Goal: Information Seeking & Learning: Learn about a topic

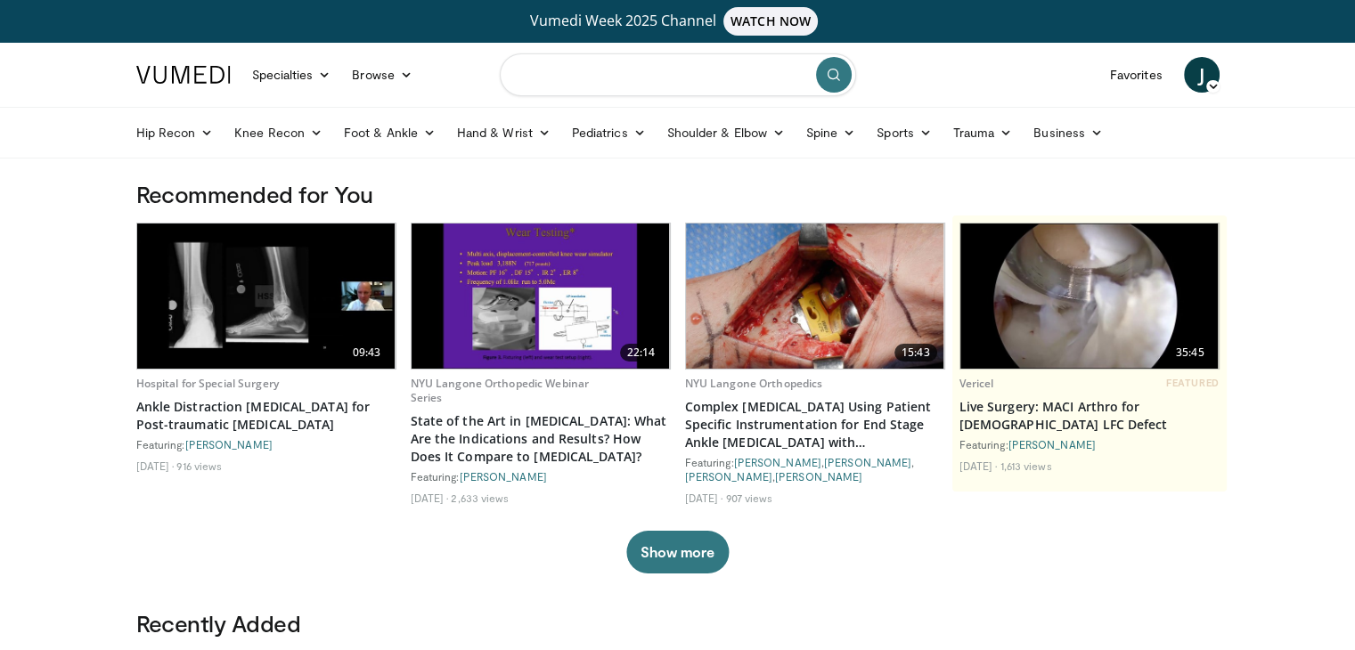
click at [577, 63] on input "Search topics, interventions" at bounding box center [678, 74] width 356 height 43
type input "**********"
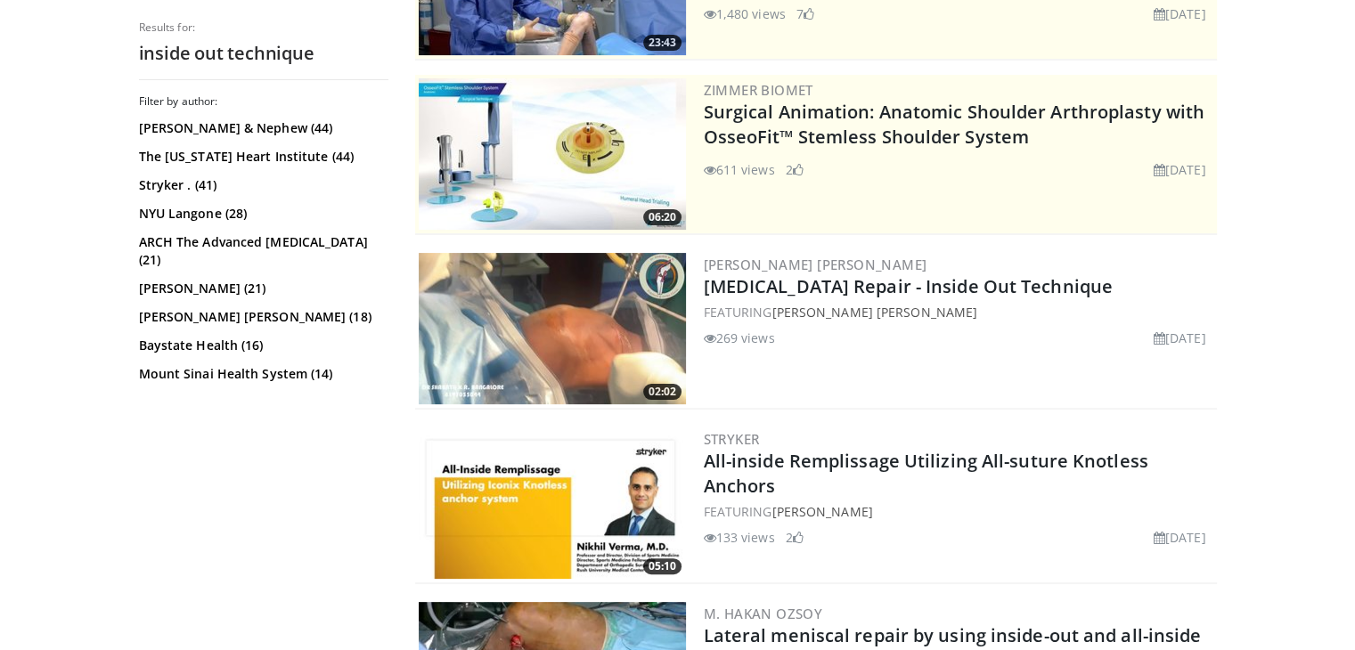
scroll to position [346, 0]
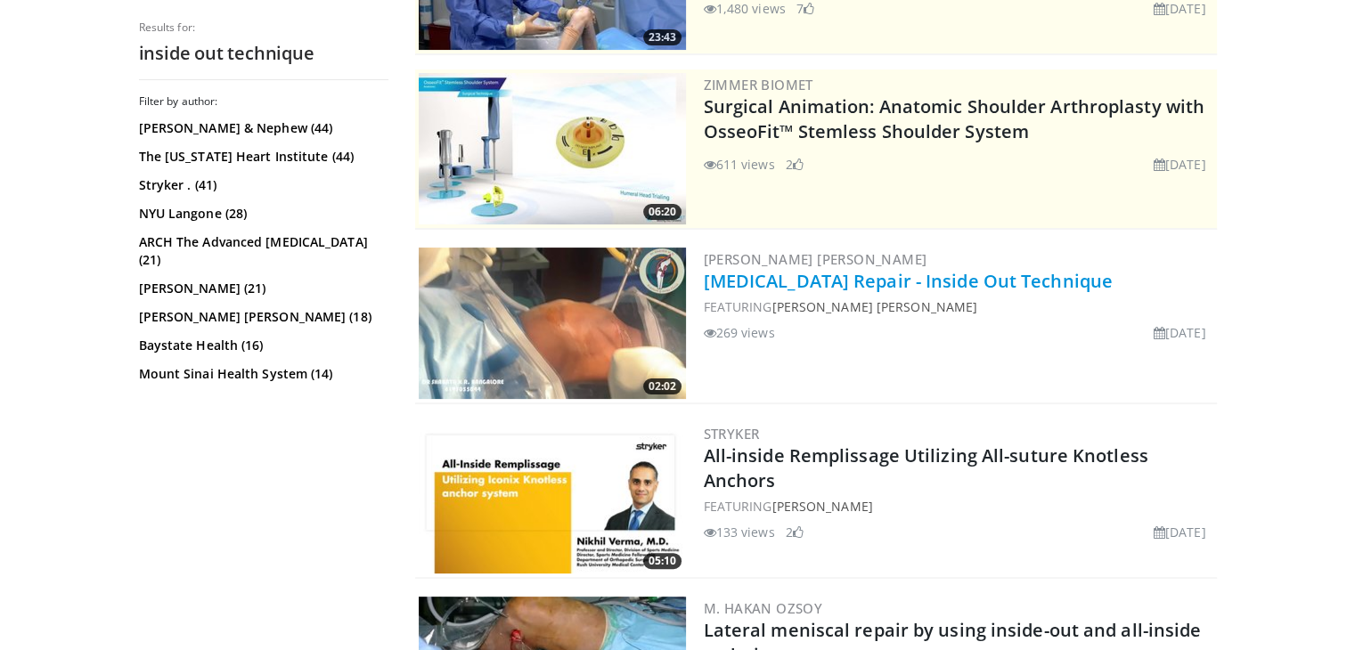
click at [769, 275] on link "[MEDICAL_DATA] Repair - Inside Out Technique" at bounding box center [908, 281] width 409 height 24
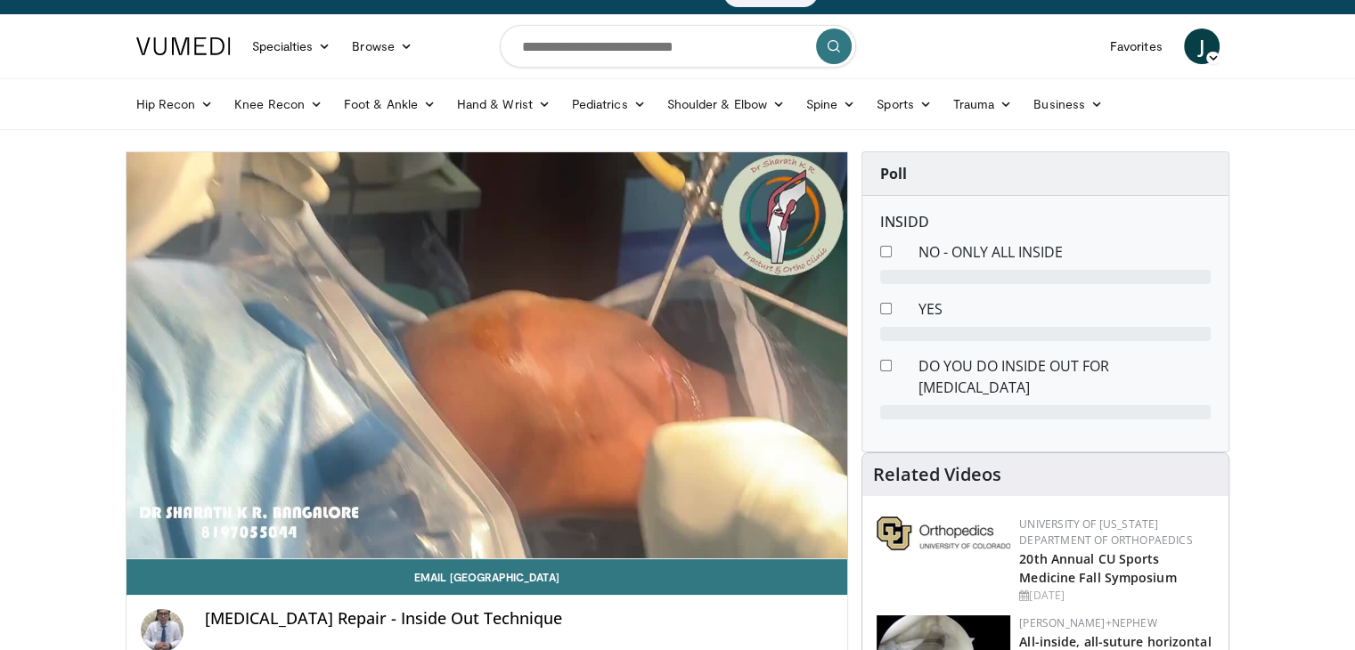
scroll to position [28, 0]
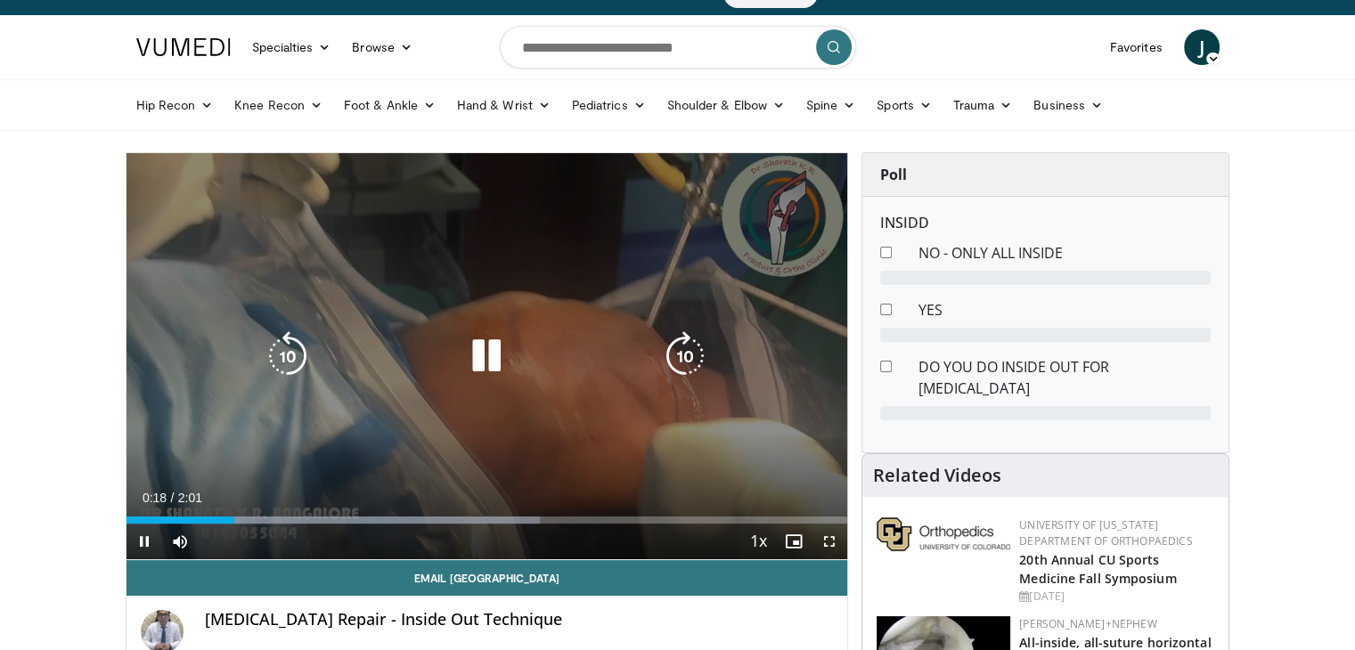
click at [480, 351] on icon "Video Player" at bounding box center [486, 356] width 50 height 50
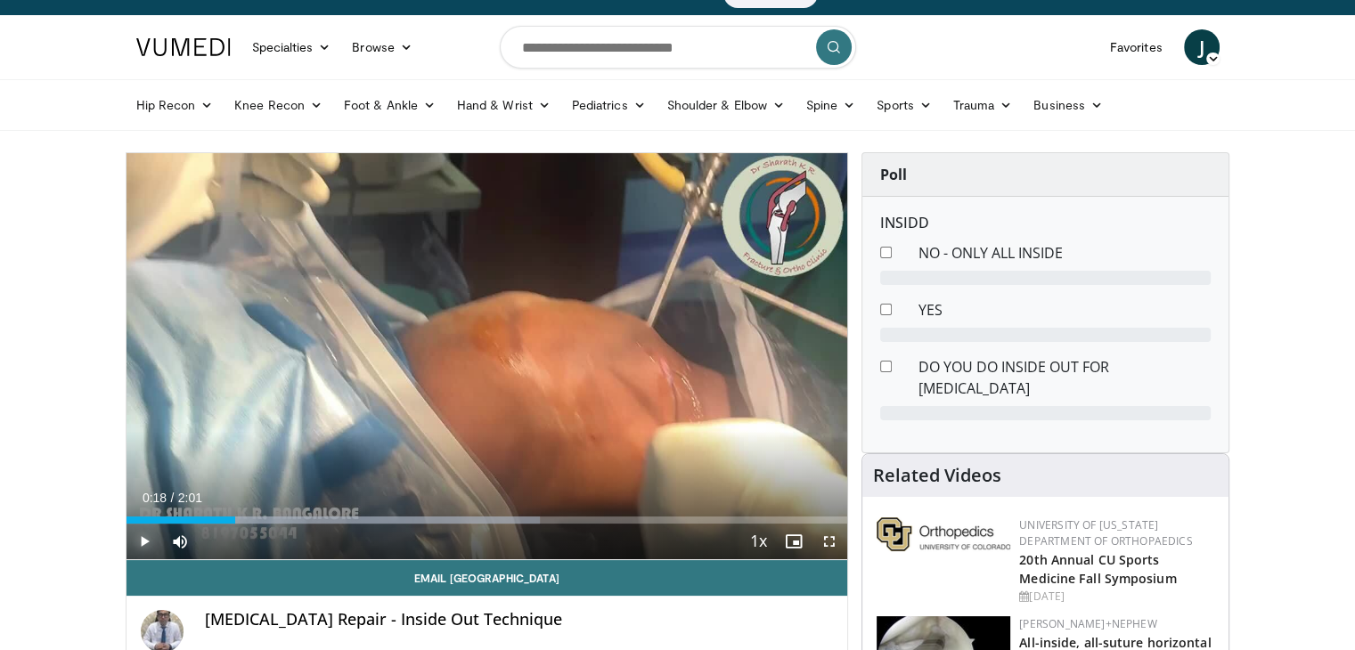
click at [143, 541] on span "Video Player" at bounding box center [144, 542] width 36 height 36
drag, startPoint x: 164, startPoint y: 519, endPoint x: 110, endPoint y: 517, distance: 53.5
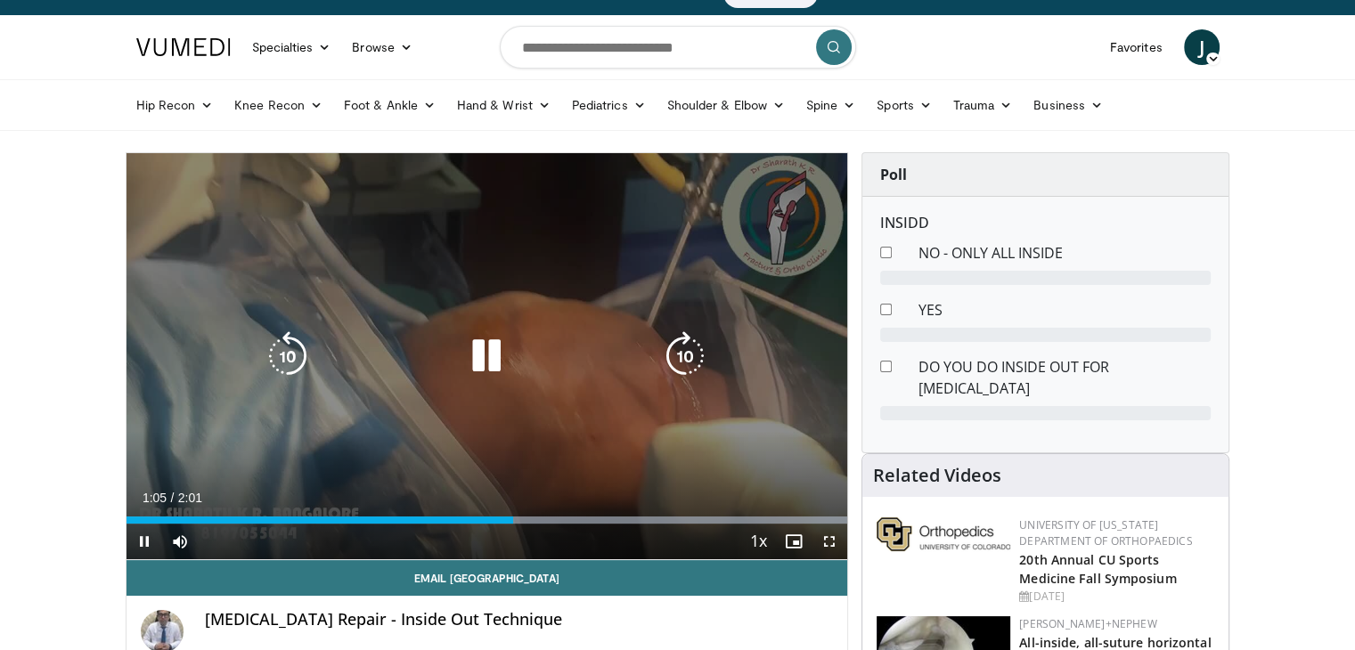
click at [346, 444] on div "10 seconds Tap to unmute" at bounding box center [486, 356] width 721 height 406
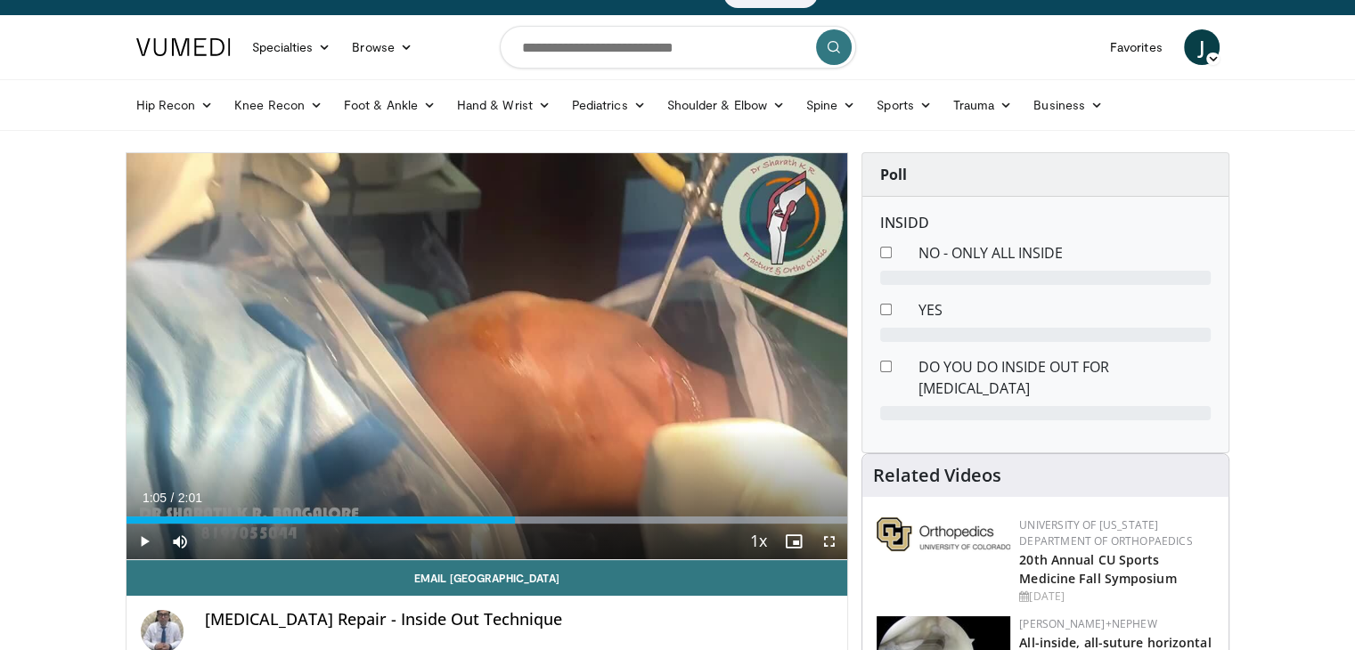
click at [460, 382] on div "10 seconds Tap to unmute" at bounding box center [486, 356] width 721 height 406
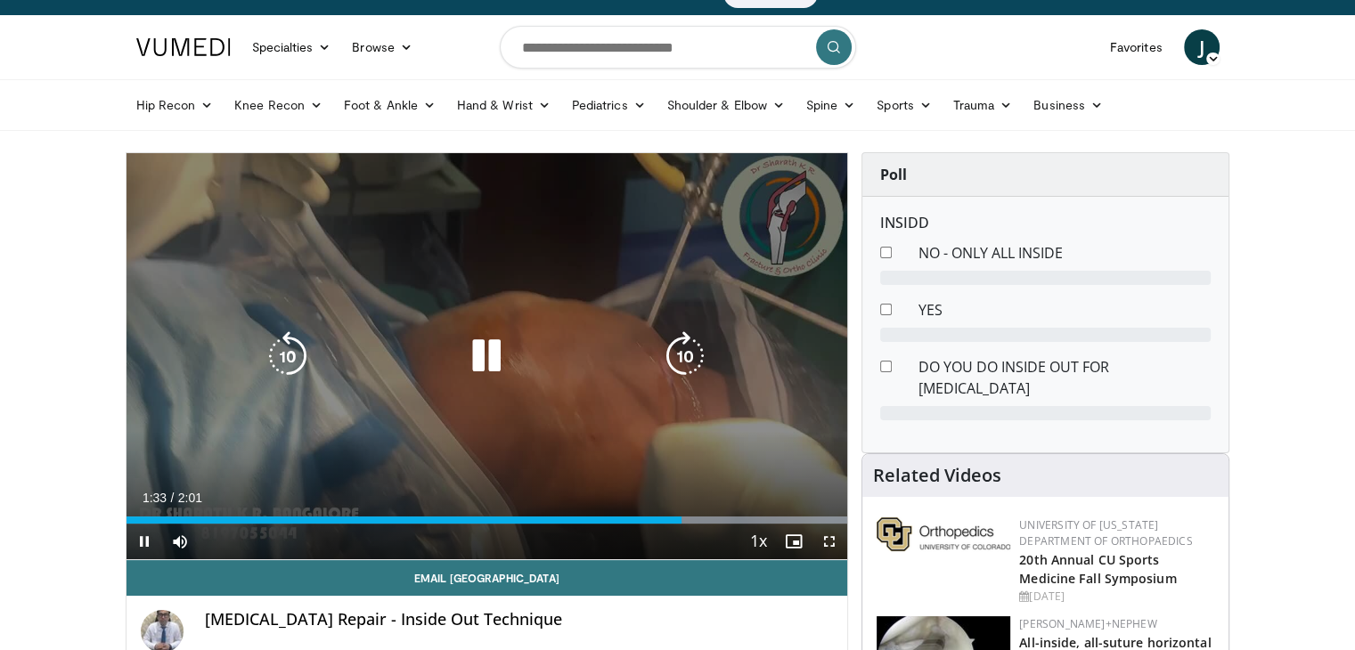
click at [463, 371] on icon "Video Player" at bounding box center [486, 356] width 50 height 50
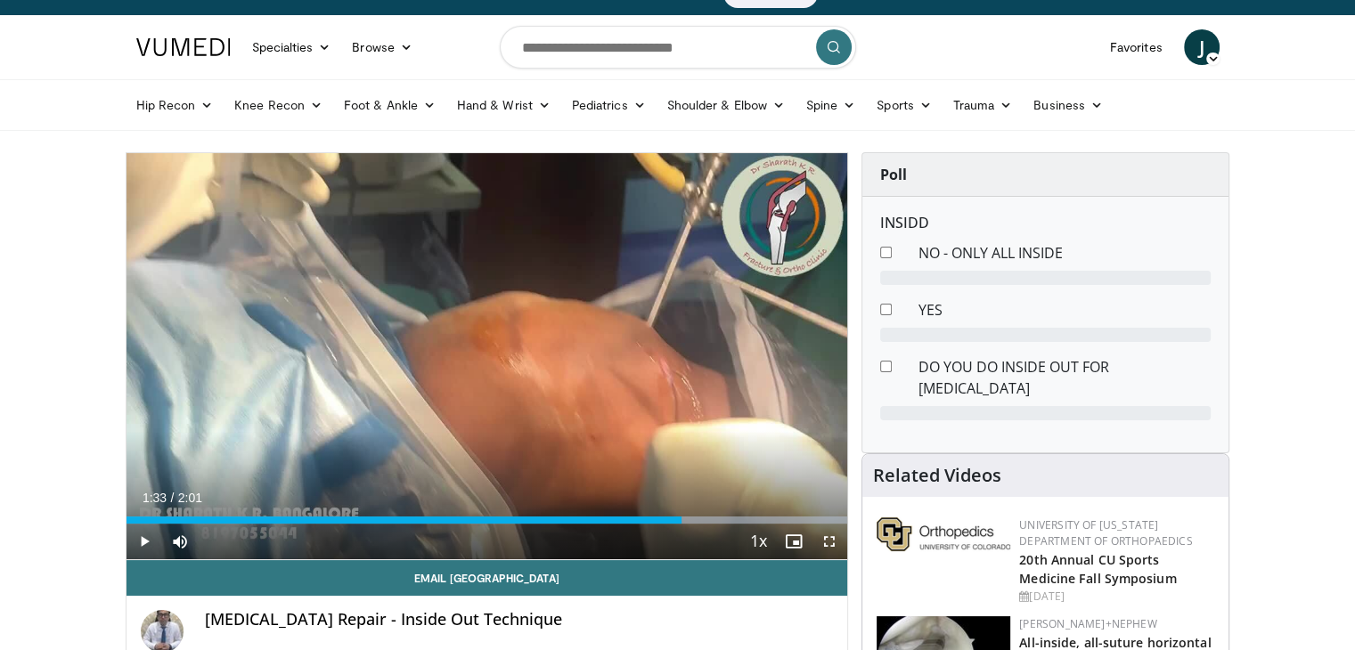
click at [468, 338] on button "Video Player" at bounding box center [486, 356] width 36 height 36
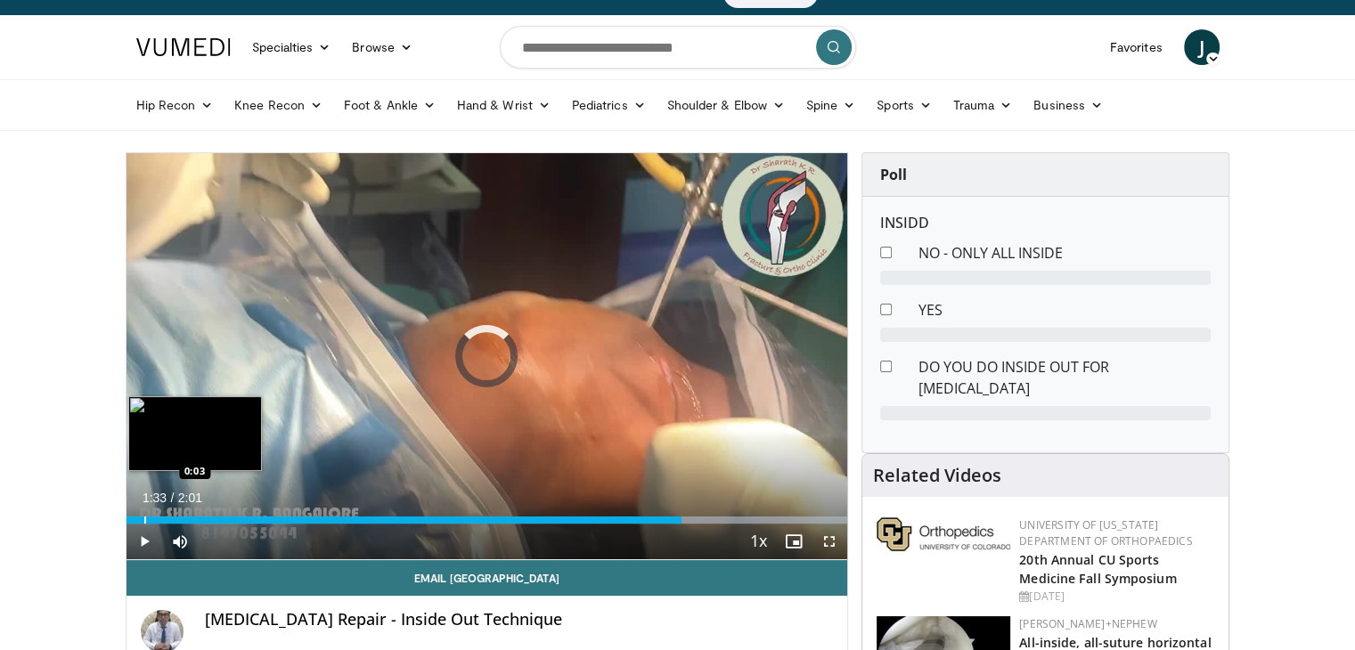
click at [143, 517] on div "1:33" at bounding box center [404, 520] width 556 height 7
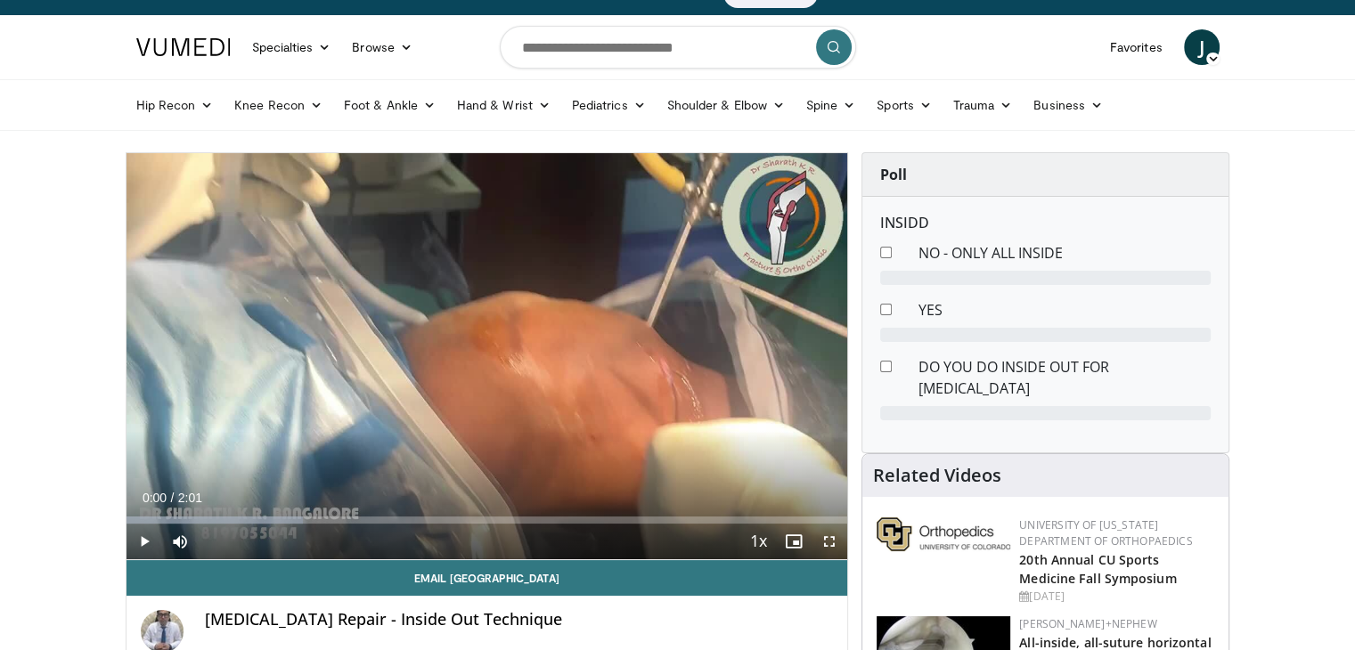
drag, startPoint x: 143, startPoint y: 516, endPoint x: 122, endPoint y: 519, distance: 20.8
click at [139, 536] on span "Video Player" at bounding box center [144, 542] width 36 height 36
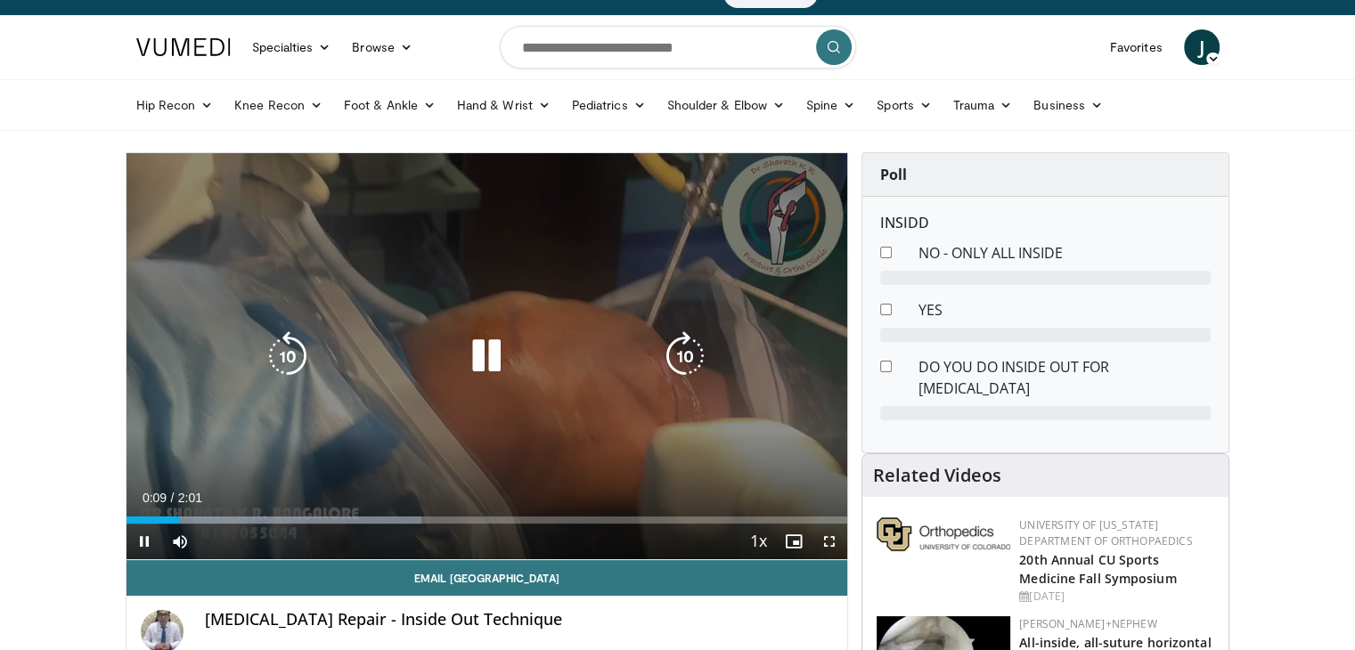
click at [392, 365] on div "Video Player" at bounding box center [486, 356] width 433 height 36
click at [495, 366] on icon "Video Player" at bounding box center [486, 356] width 50 height 50
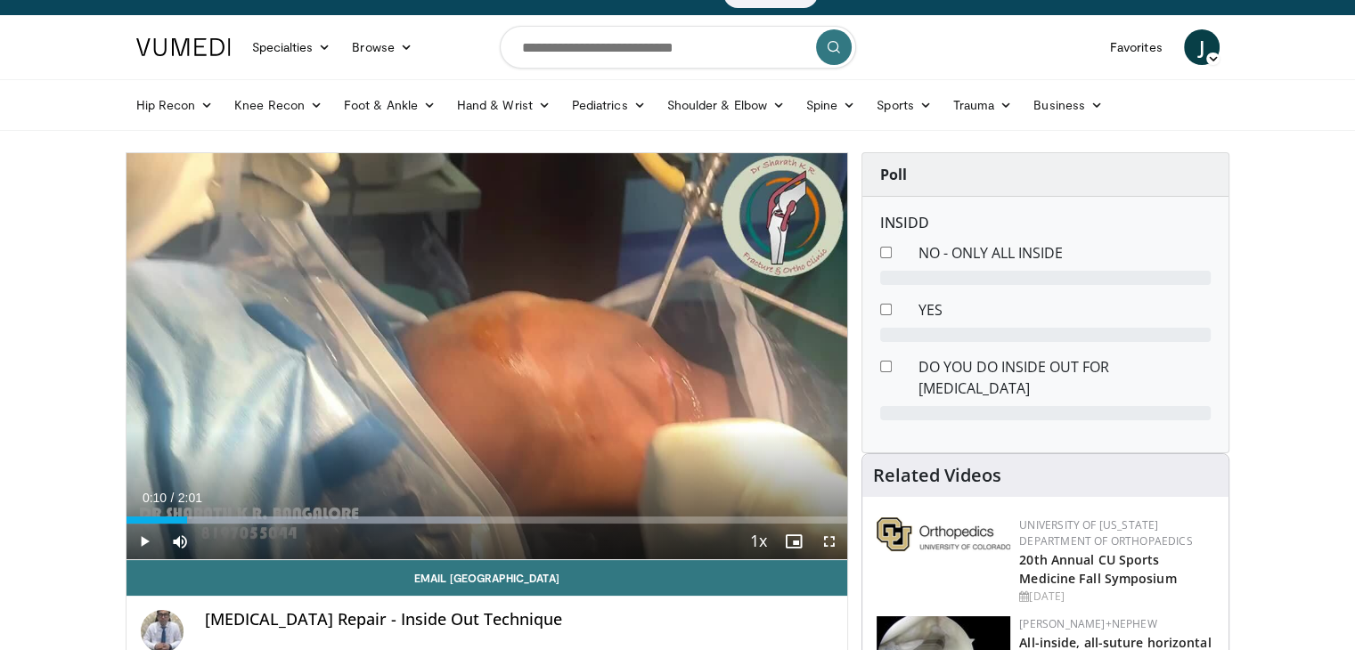
click at [495, 366] on div "10 seconds Tap to unmute" at bounding box center [486, 356] width 721 height 406
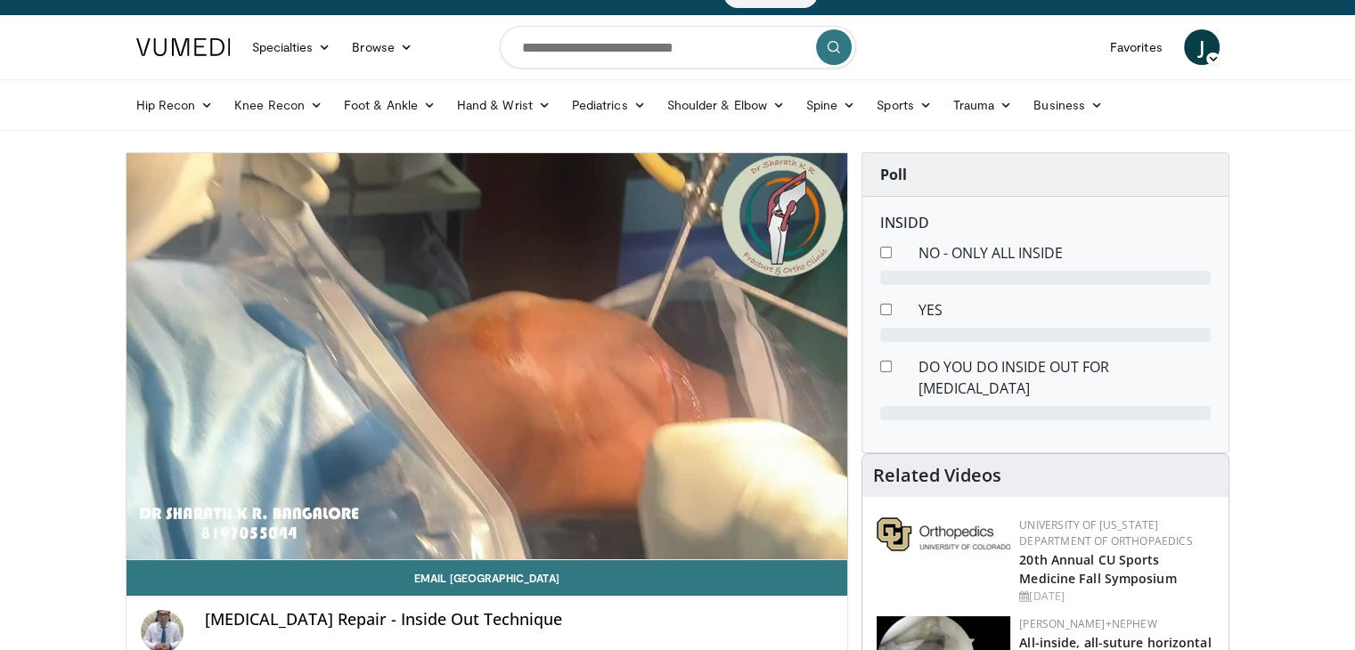
click at [495, 366] on div "10 seconds Tap to unmute" at bounding box center [486, 356] width 721 height 406
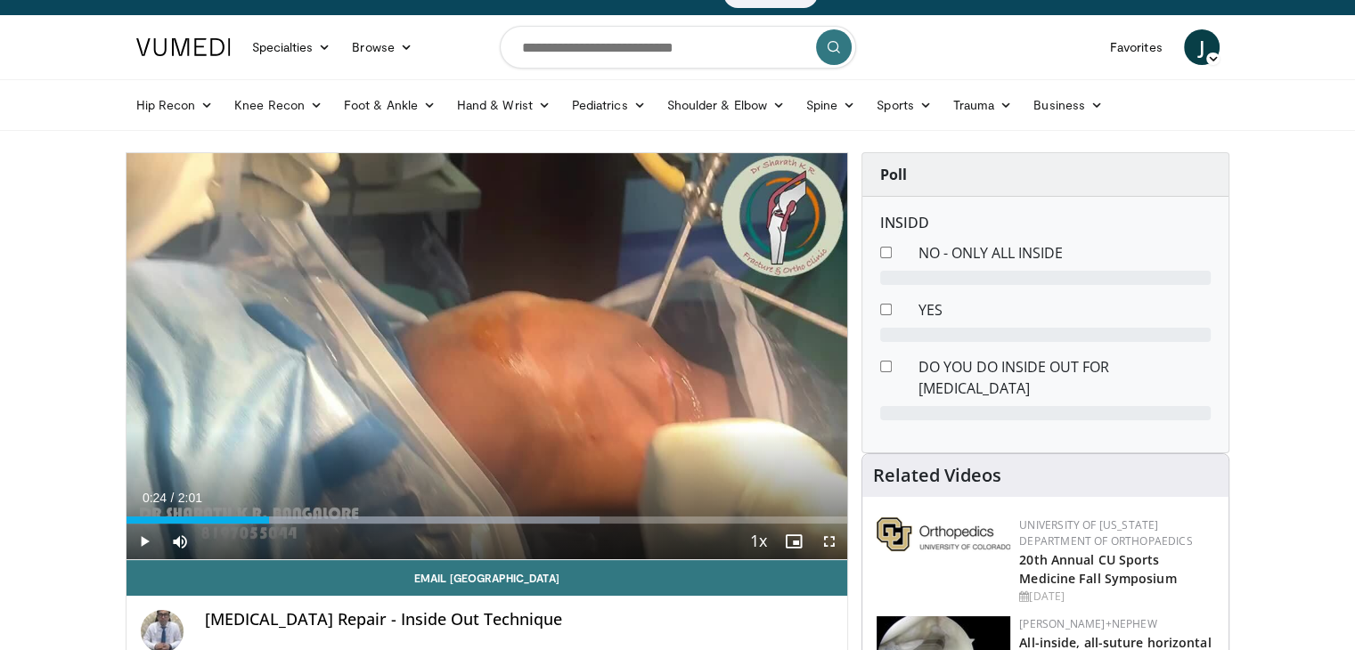
click at [495, 366] on div "10 seconds Tap to unmute" at bounding box center [486, 356] width 721 height 406
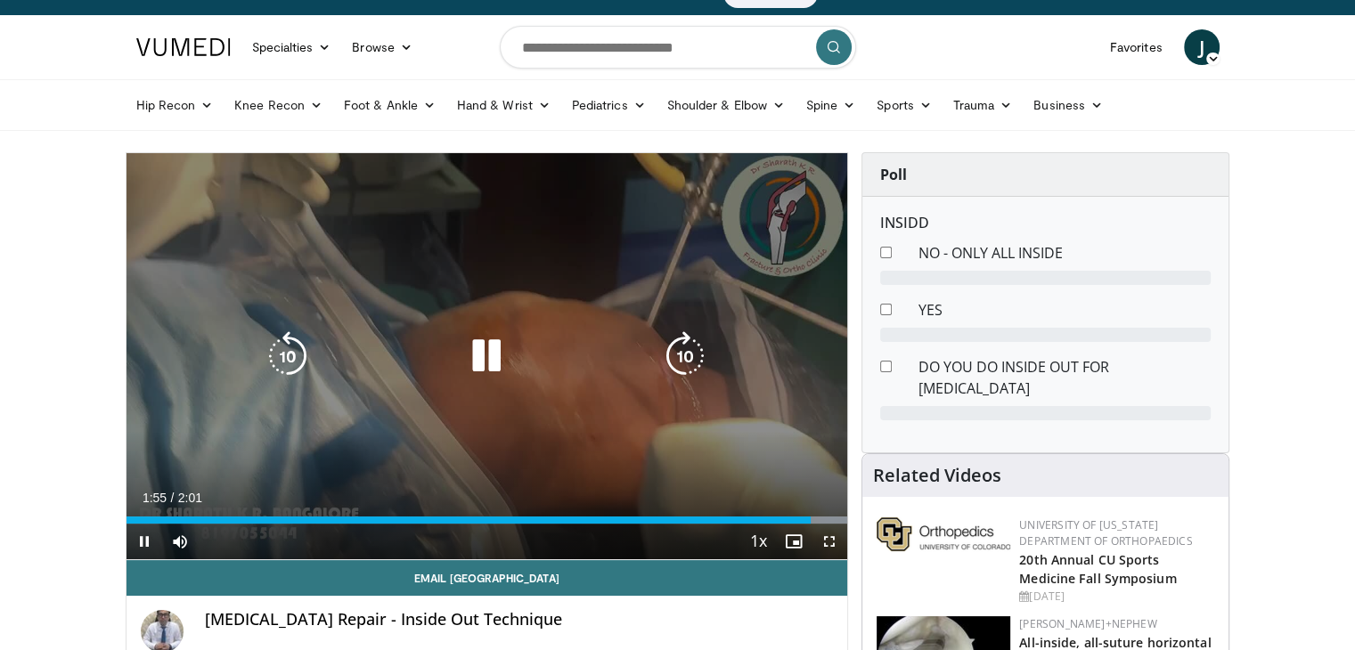
click at [502, 361] on icon "Video Player" at bounding box center [486, 356] width 50 height 50
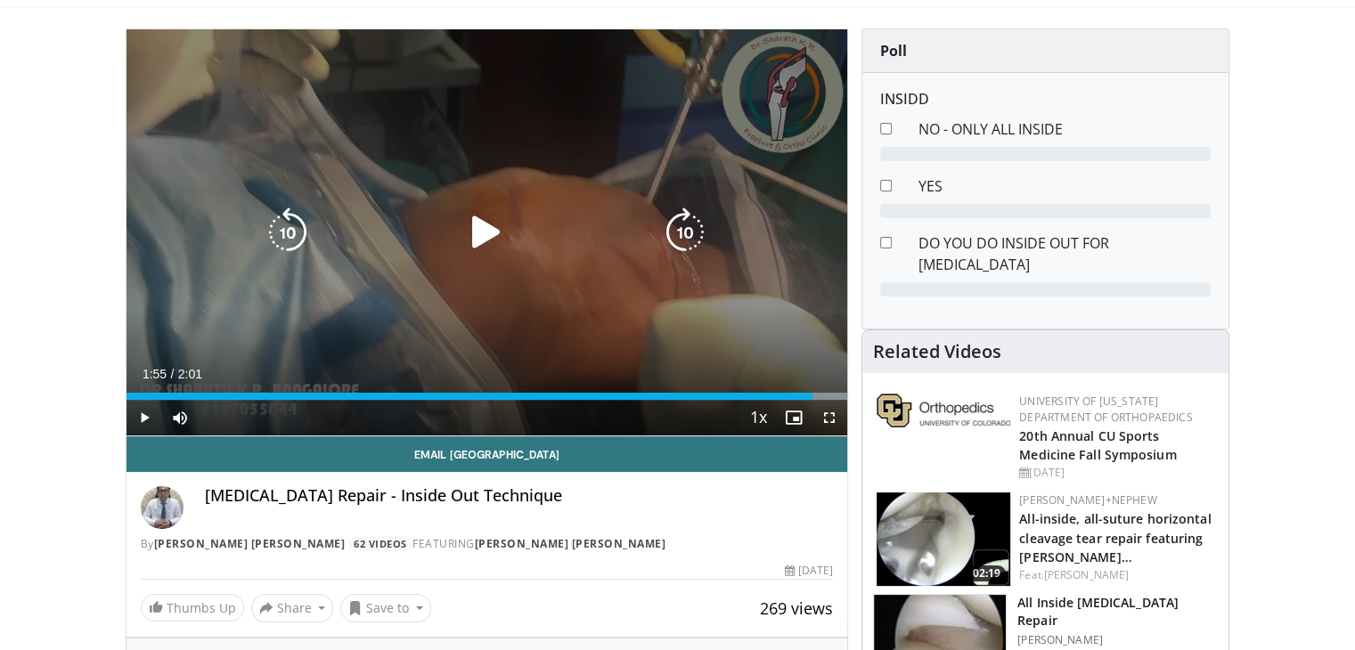
scroll to position [0, 0]
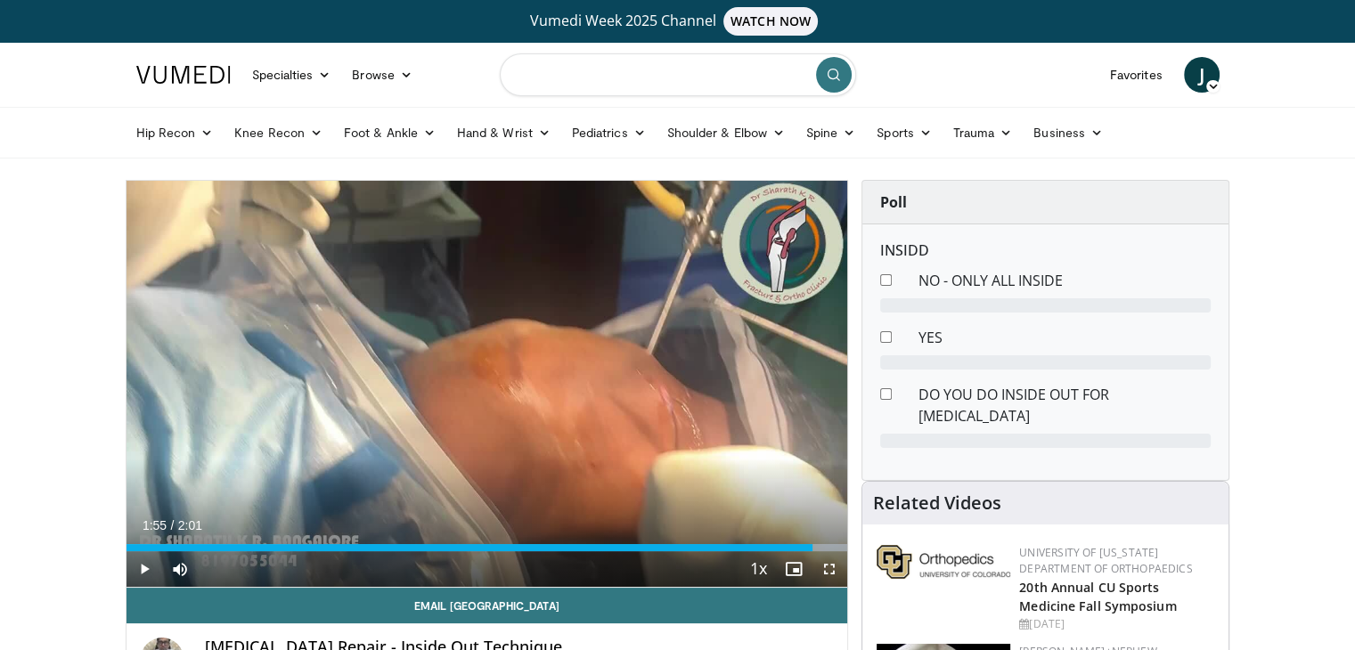
click at [576, 65] on input "Search topics, interventions" at bounding box center [678, 74] width 356 height 43
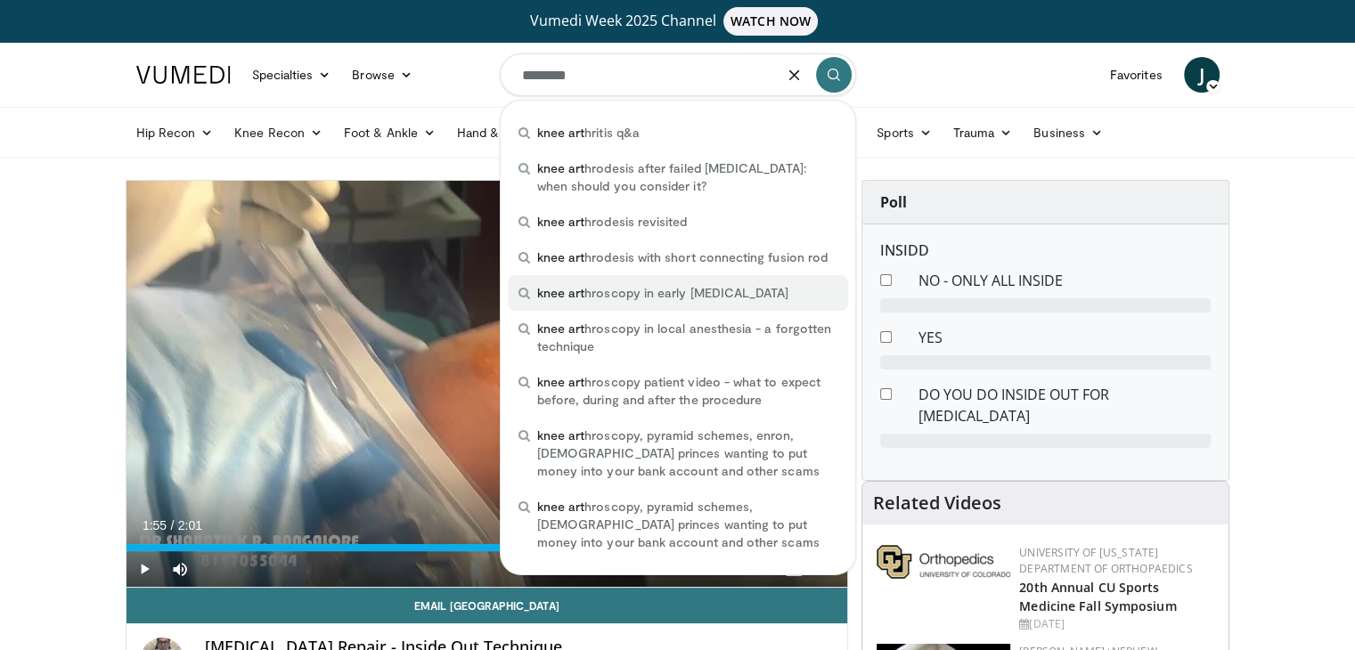
click at [595, 305] on div "knee art hroscopy in early osteoarthritis" at bounding box center [678, 293] width 340 height 36
type input "**********"
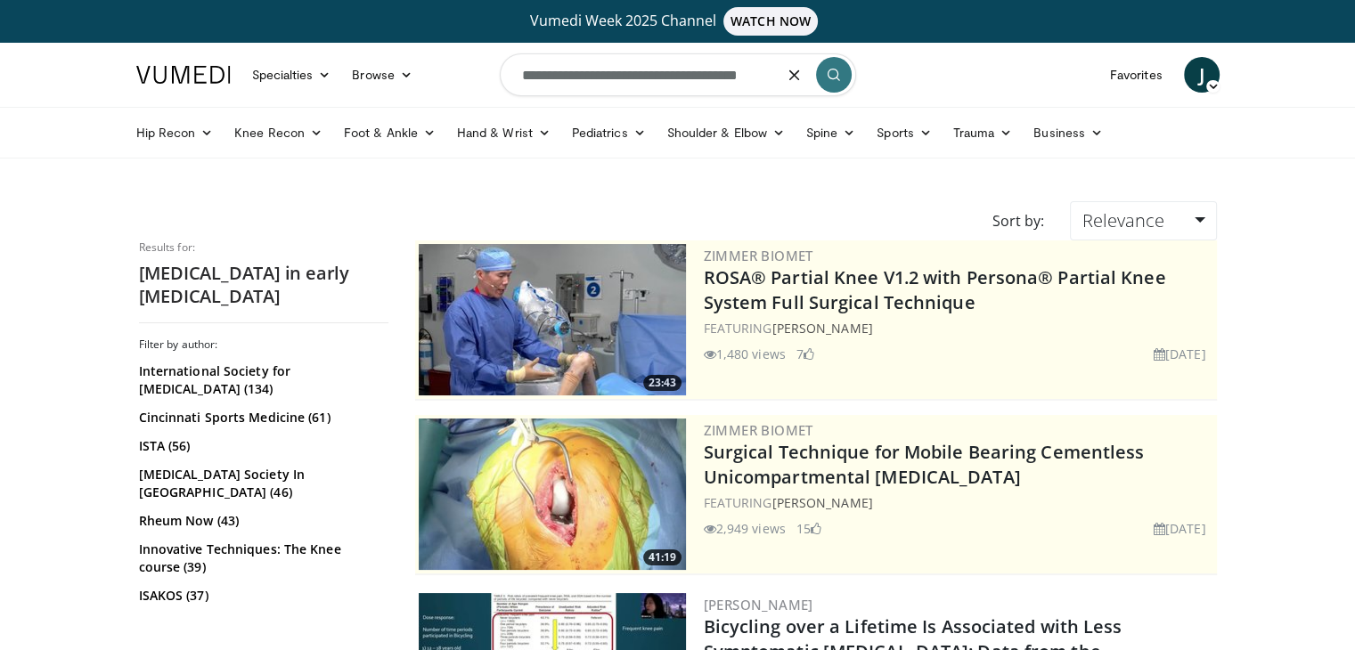
drag, startPoint x: 0, startPoint y: 0, endPoint x: 816, endPoint y: 61, distance: 818.1
click at [816, 61] on input "**********" at bounding box center [678, 74] width 356 height 43
type input "**********"
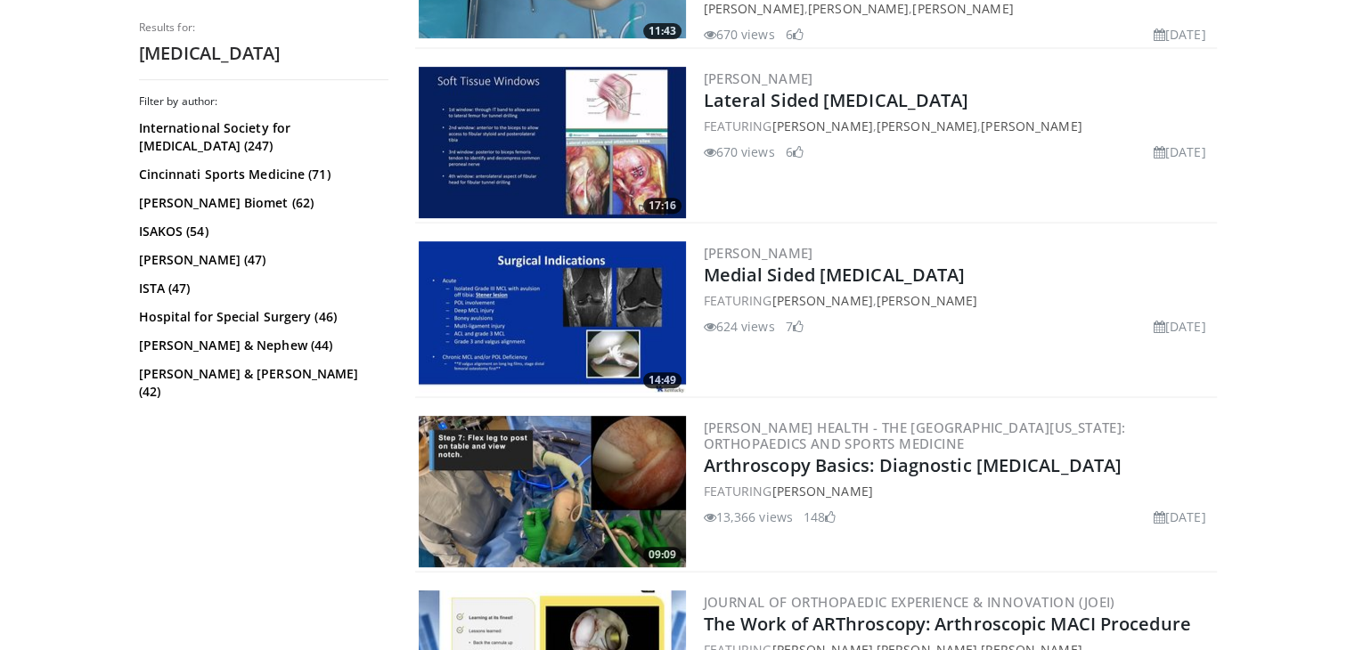
scroll to position [892, 0]
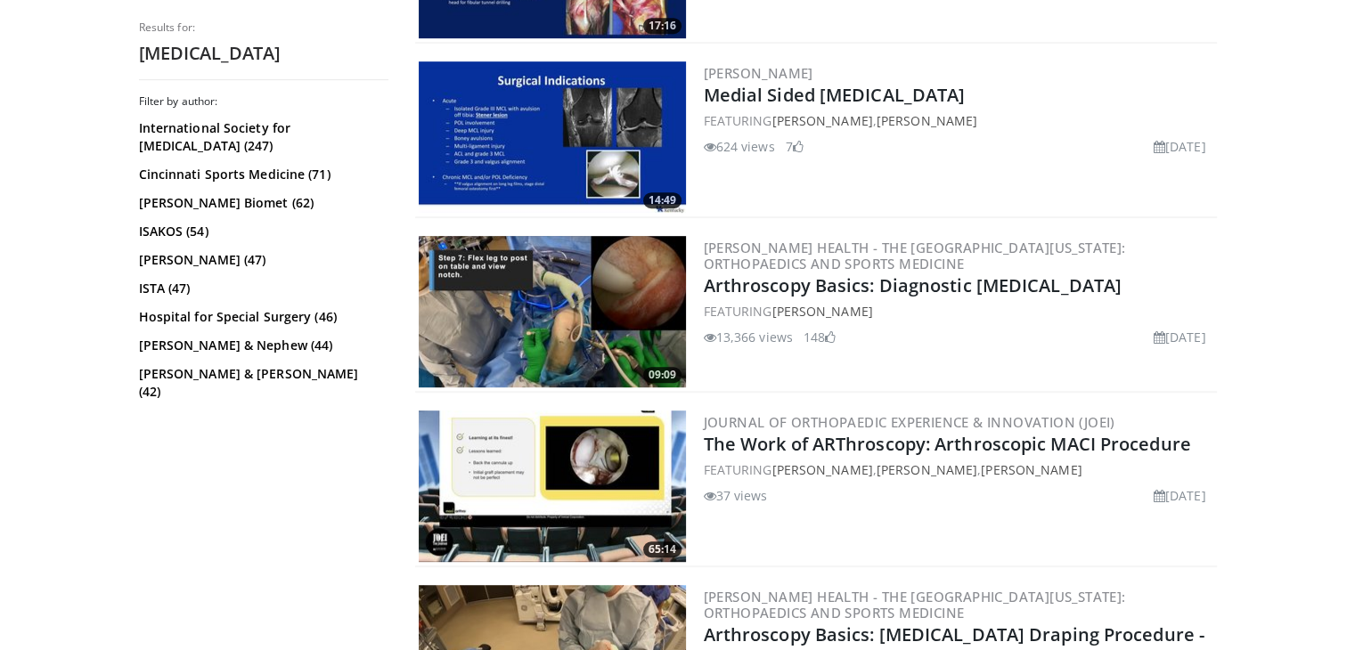
click at [890, 275] on link "Arthroscopy Basics: Diagnostic [MEDICAL_DATA]" at bounding box center [913, 285] width 419 height 24
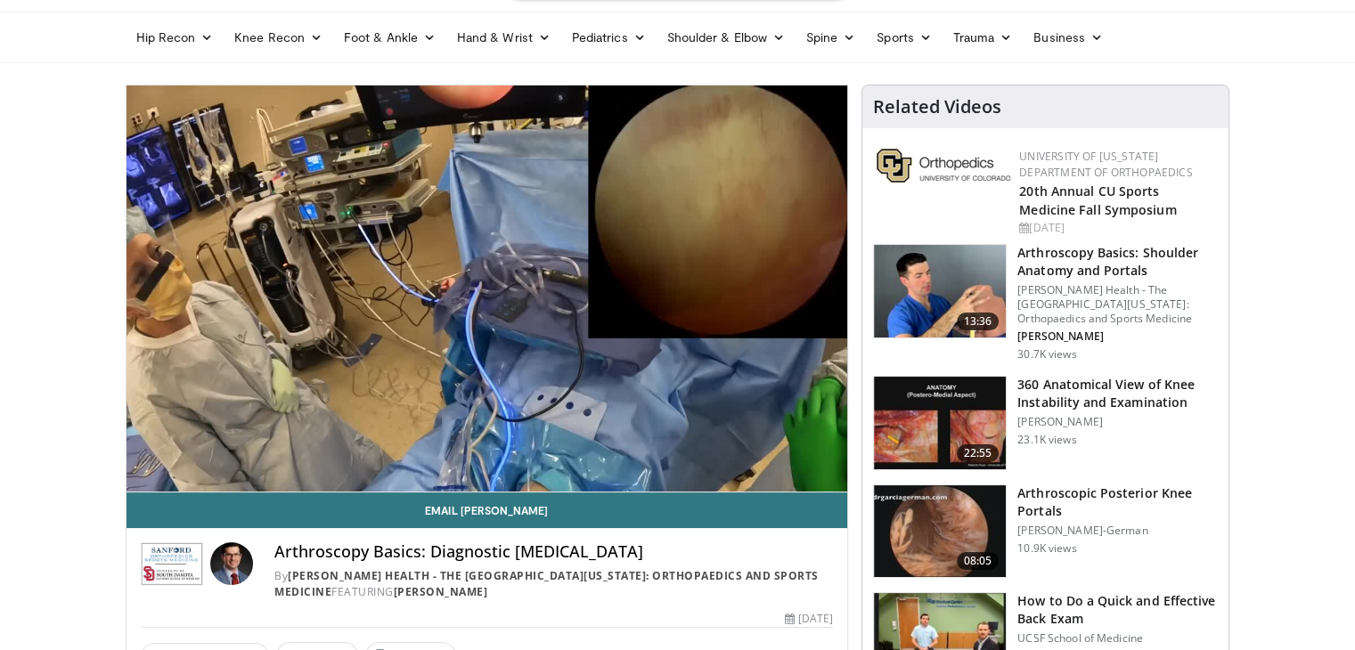
scroll to position [100, 0]
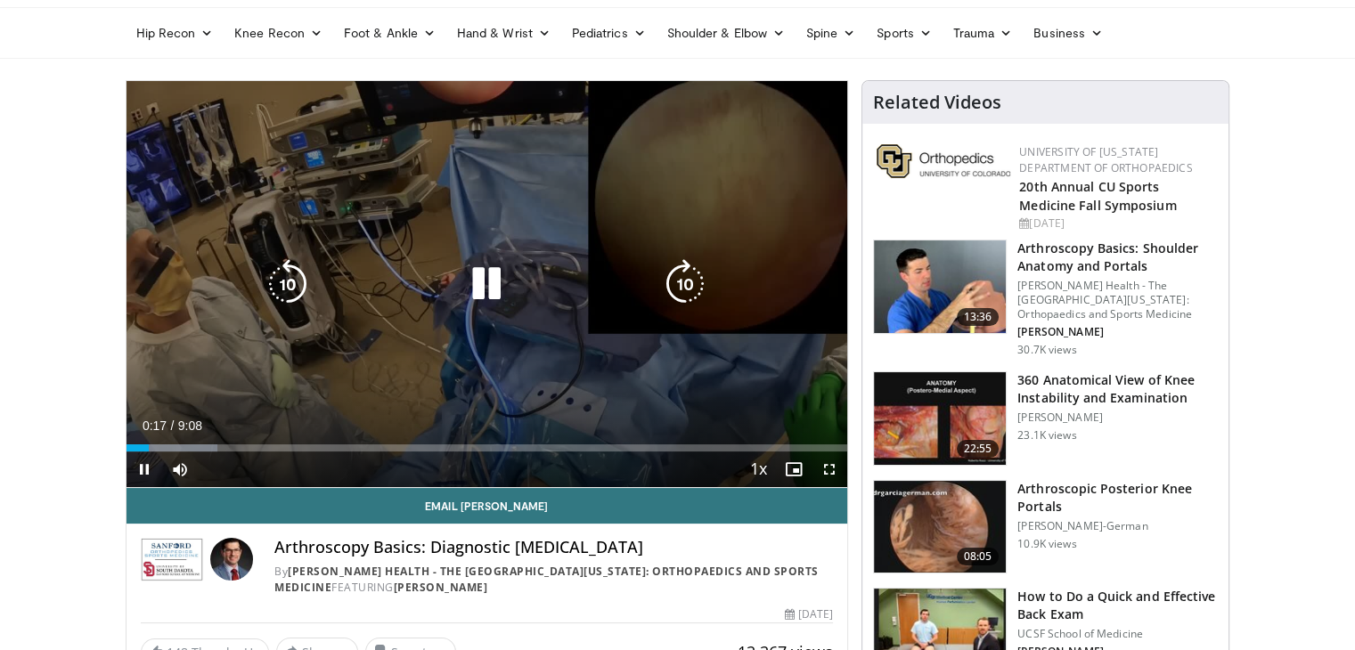
click at [483, 282] on icon "Video Player" at bounding box center [486, 284] width 50 height 50
click at [572, 197] on div "10 seconds Tap to unmute" at bounding box center [486, 284] width 721 height 406
click at [501, 265] on icon "Video Player" at bounding box center [486, 284] width 50 height 50
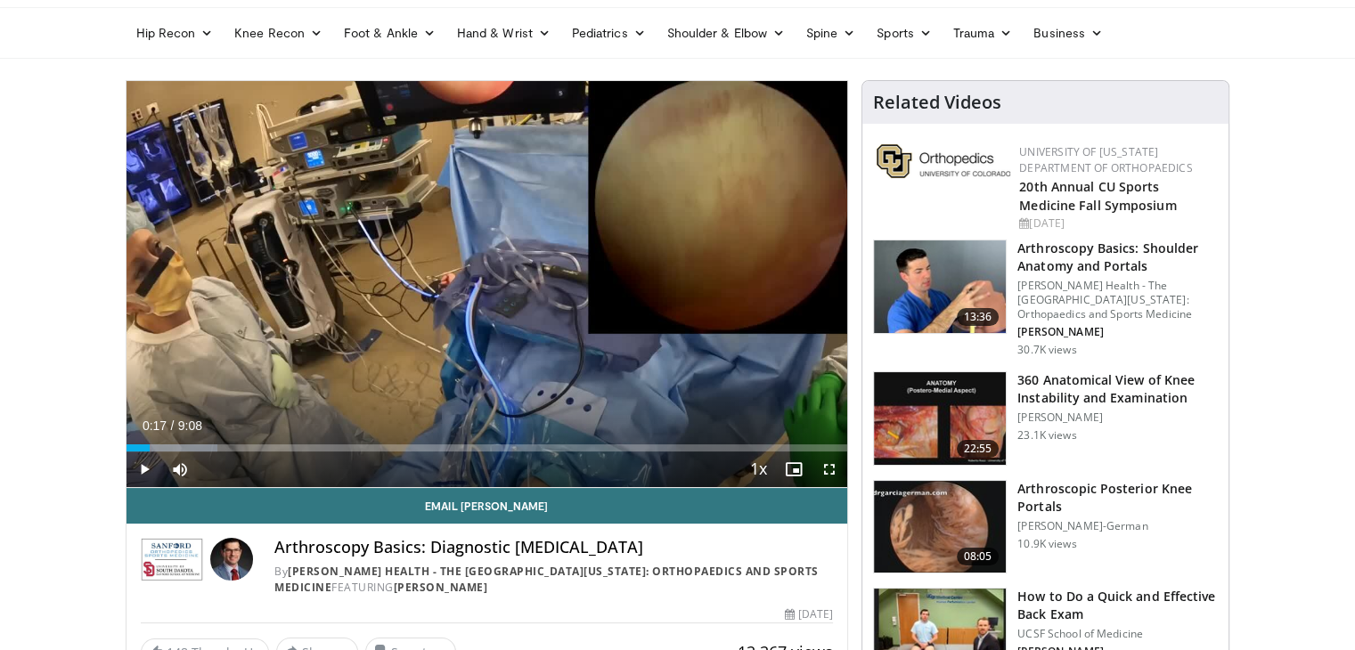
click at [501, 265] on div "10 seconds Tap to unmute" at bounding box center [486, 284] width 721 height 406
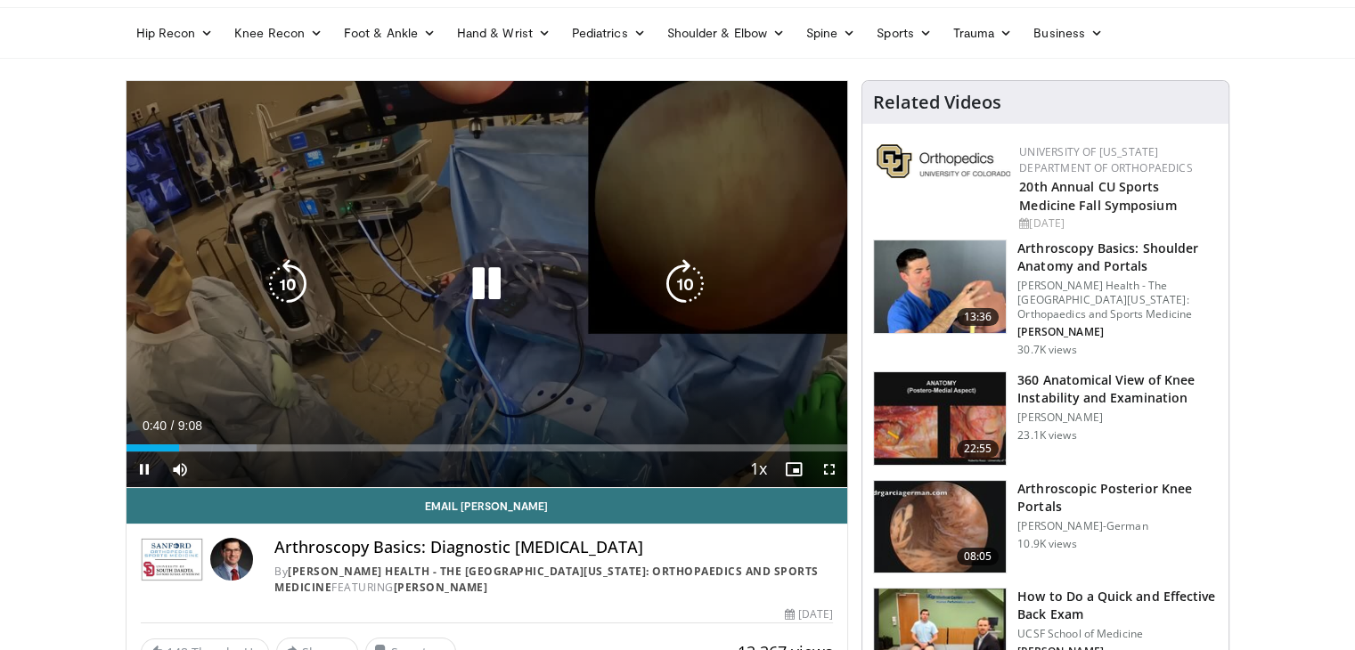
click at [461, 268] on icon "Video Player" at bounding box center [486, 284] width 50 height 50
click at [449, 311] on div "10 seconds Tap to unmute" at bounding box center [486, 284] width 721 height 406
click at [471, 285] on icon "Video Player" at bounding box center [486, 284] width 50 height 50
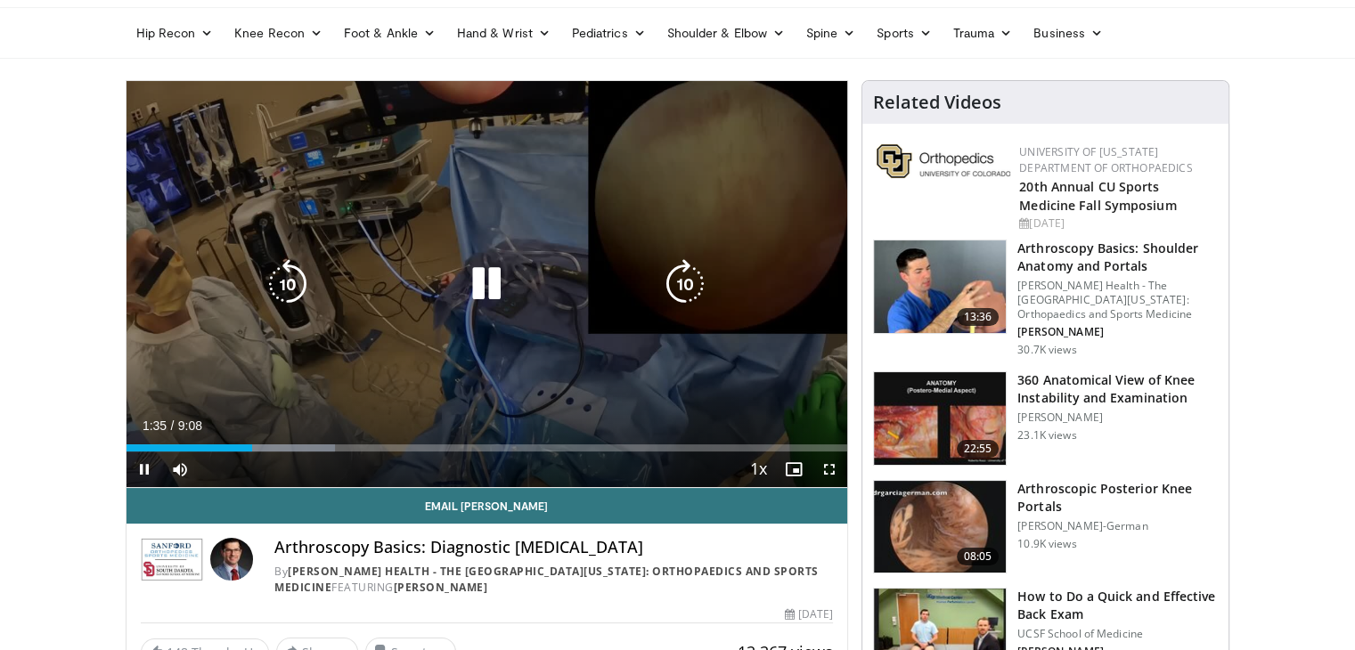
click at [517, 292] on div "Video Player" at bounding box center [486, 284] width 433 height 36
click at [483, 289] on icon "Video Player" at bounding box center [486, 284] width 50 height 50
click at [482, 284] on icon "Video Player" at bounding box center [486, 284] width 50 height 50
click at [509, 268] on icon "Video Player" at bounding box center [486, 284] width 50 height 50
click at [399, 280] on div "Video Player" at bounding box center [486, 284] width 433 height 36
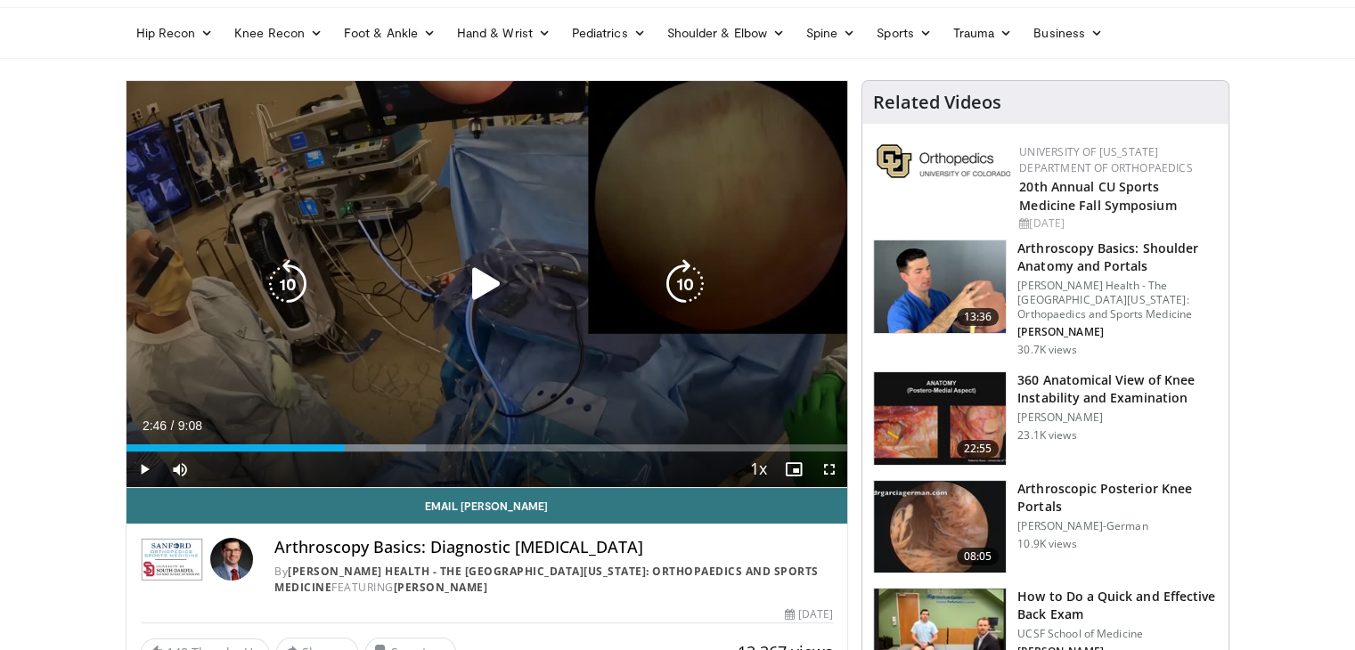
click at [452, 281] on div "Video Player" at bounding box center [486, 284] width 433 height 36
click at [468, 281] on icon "Video Player" at bounding box center [486, 284] width 50 height 50
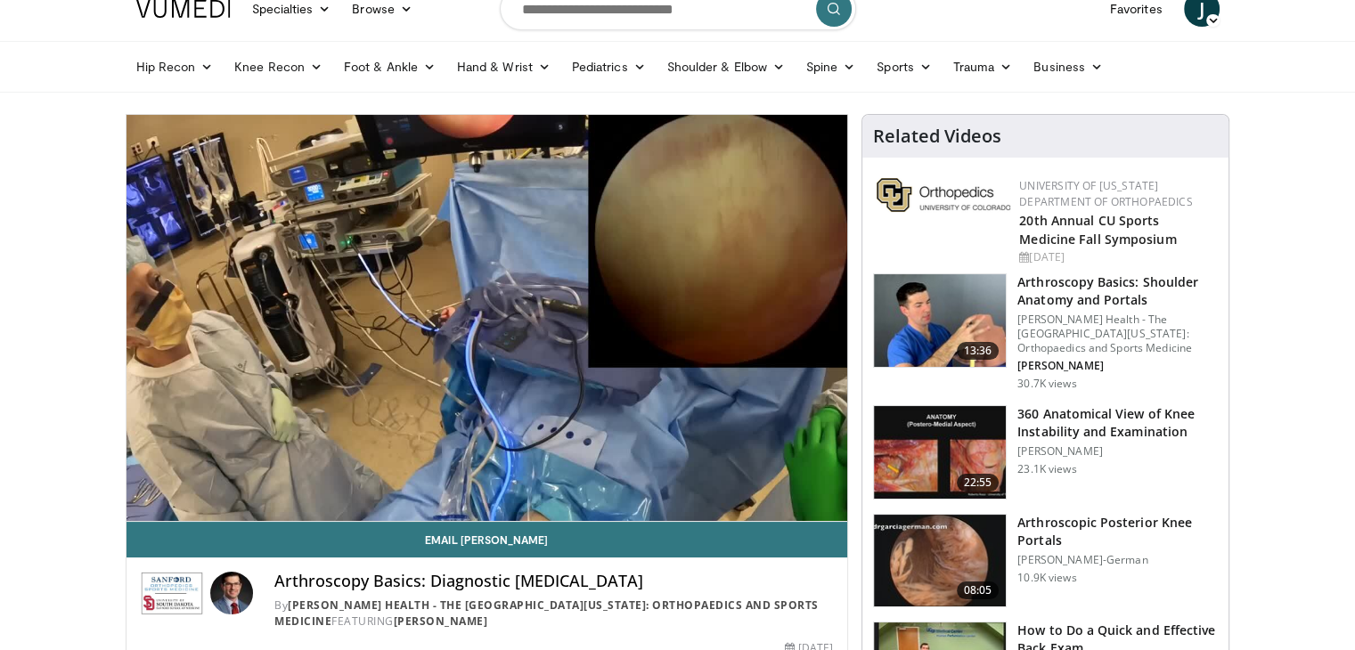
scroll to position [68, 0]
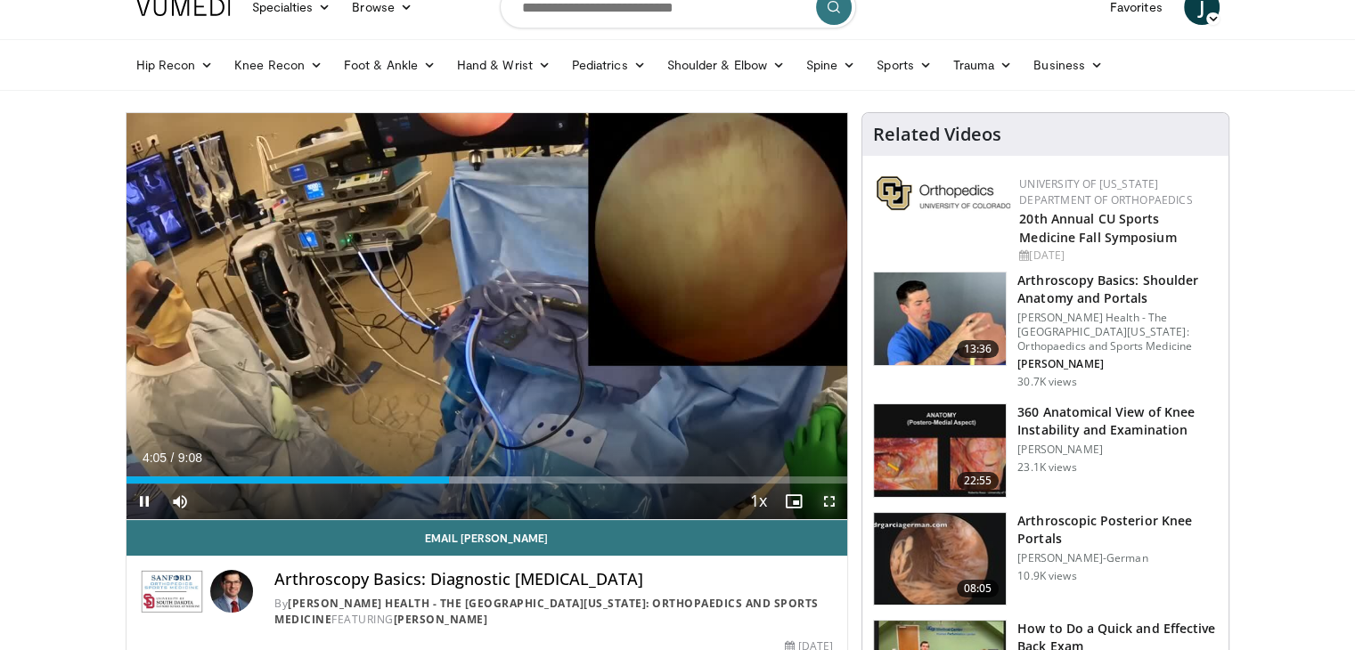
click at [832, 502] on span "Video Player" at bounding box center [829, 502] width 36 height 36
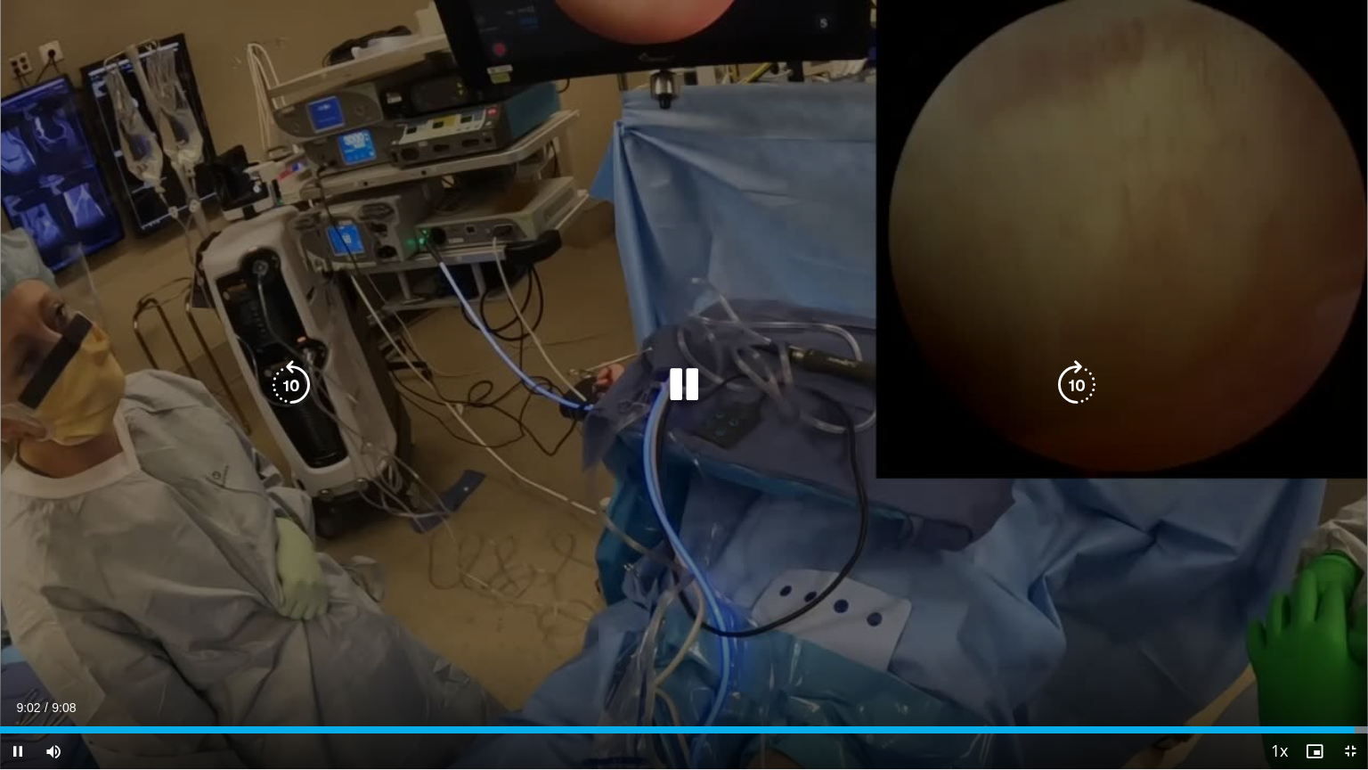
click at [681, 383] on icon "Video Player" at bounding box center [684, 385] width 50 height 50
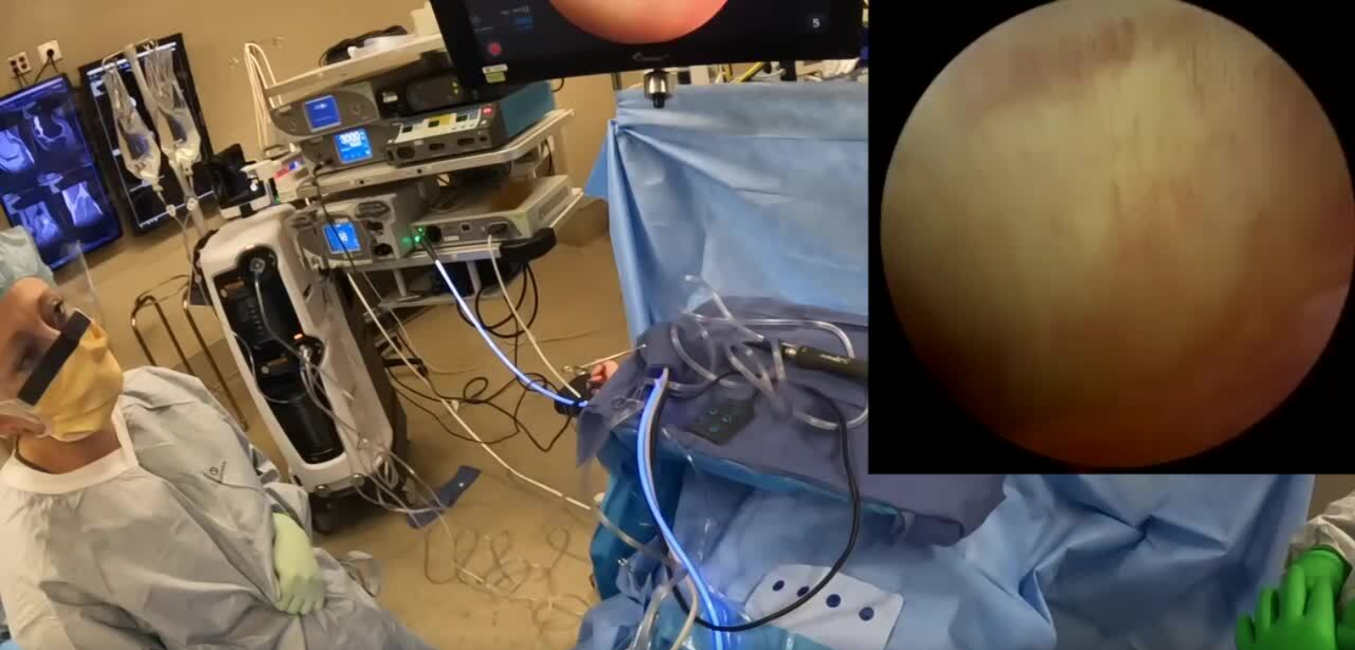
scroll to position [0, 0]
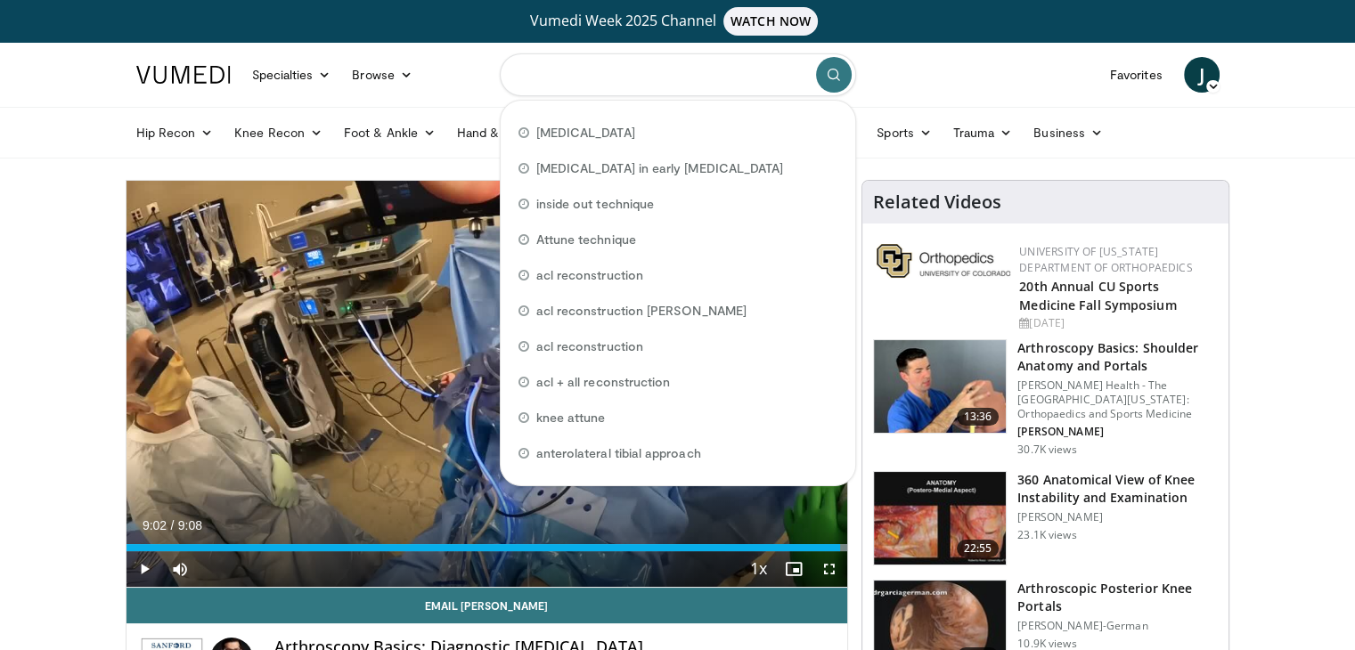
drag, startPoint x: 745, startPoint y: 66, endPoint x: 559, endPoint y: 54, distance: 185.6
click at [559, 54] on input "Search topics, interventions" at bounding box center [678, 74] width 356 height 43
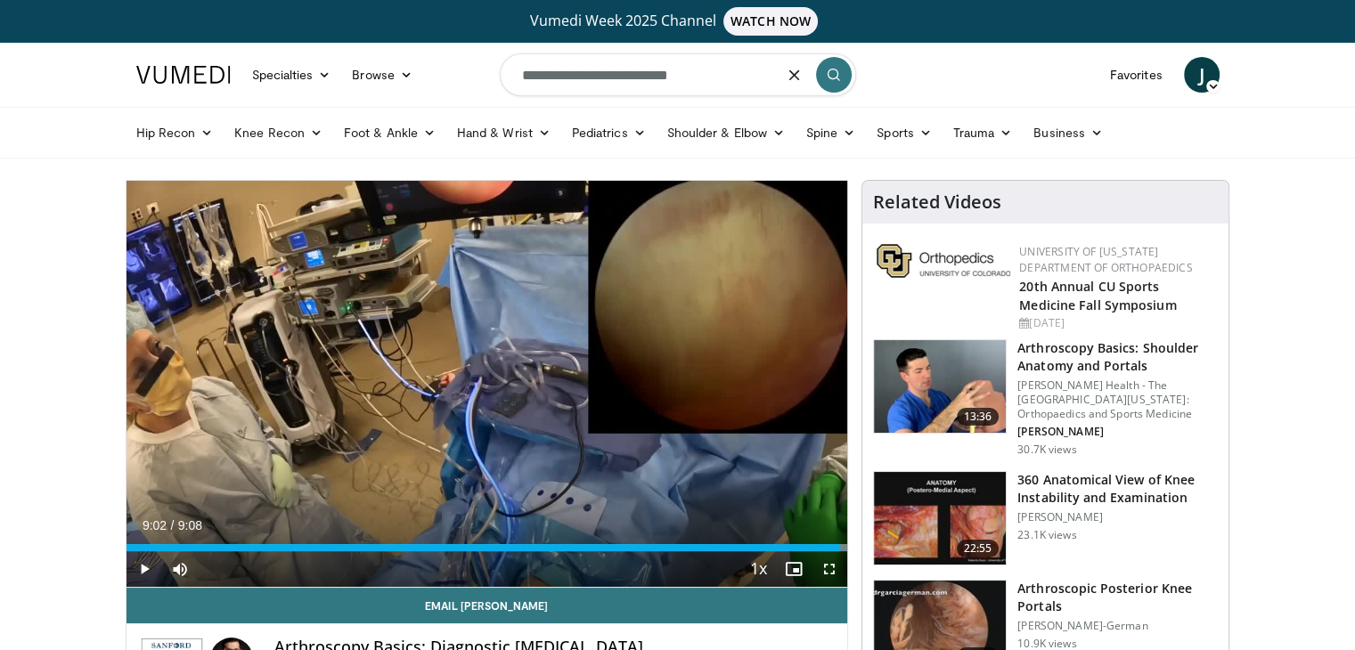
type input "**********"
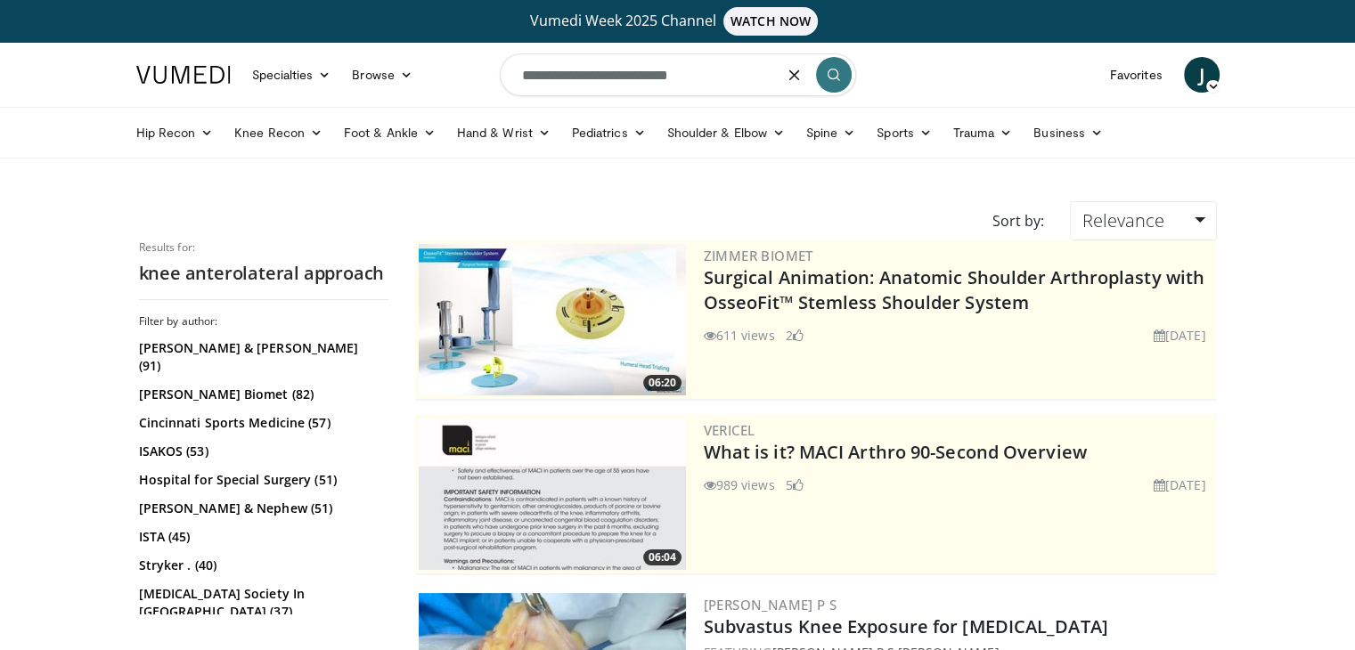
click at [529, 70] on input "**********" at bounding box center [678, 74] width 356 height 43
type input "**********"
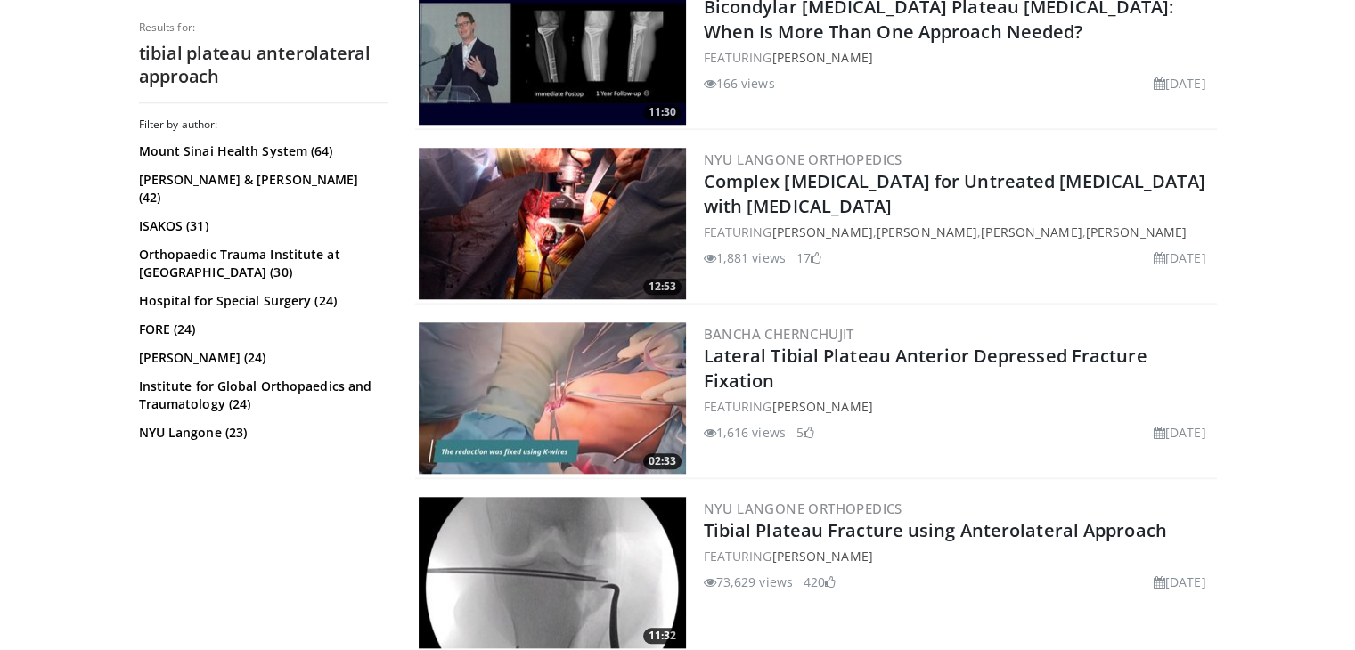
scroll to position [1667, 0]
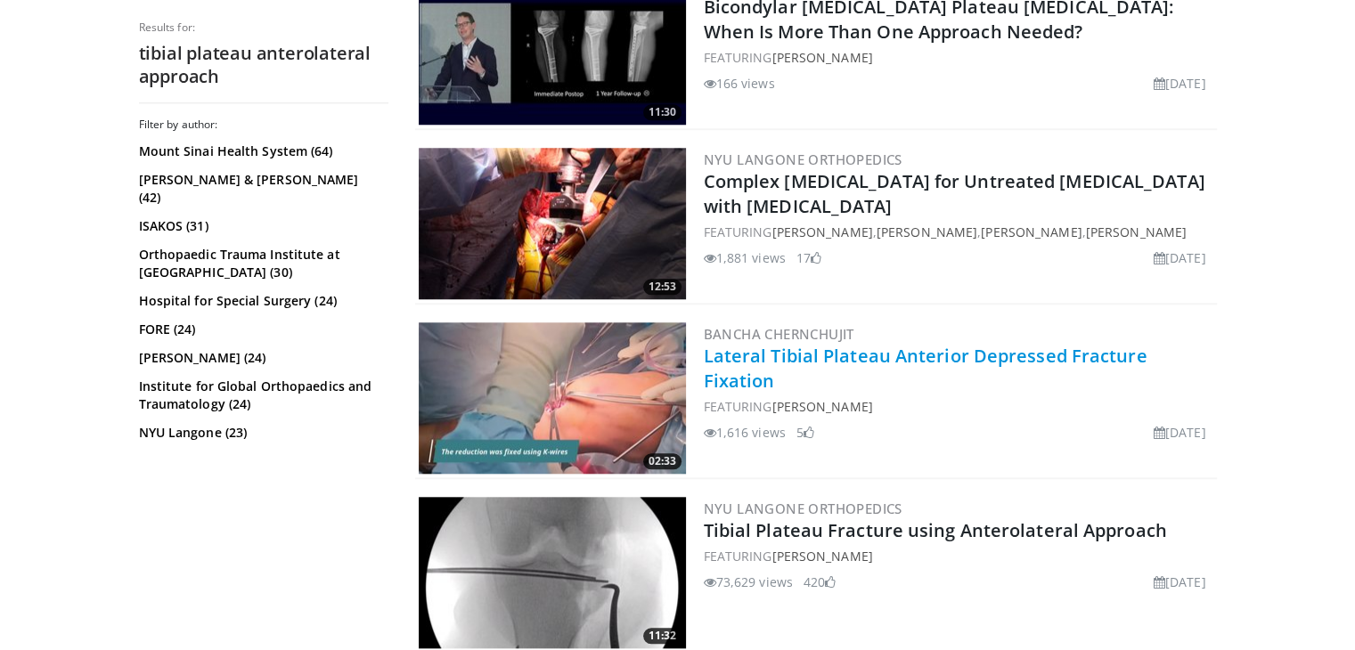
click at [748, 357] on link "Lateral Tibial Plateau Anterior Depressed Fracture Fixation" at bounding box center [926, 368] width 444 height 49
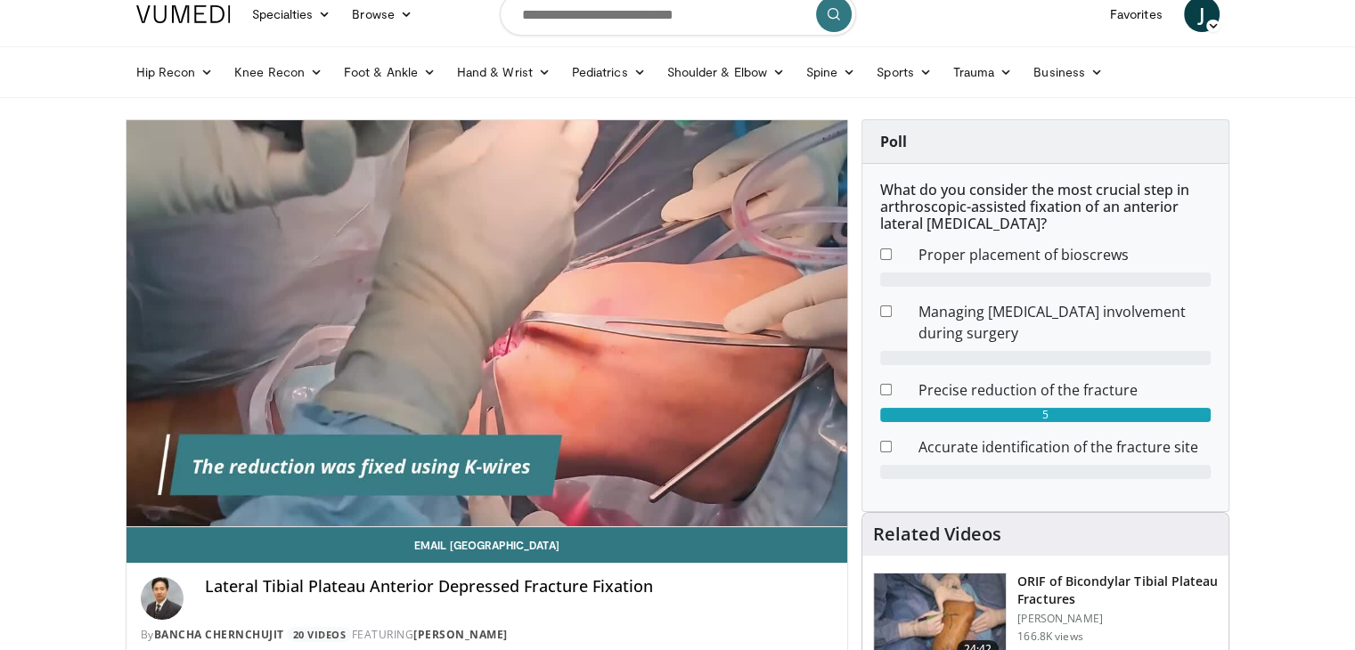
scroll to position [64, 0]
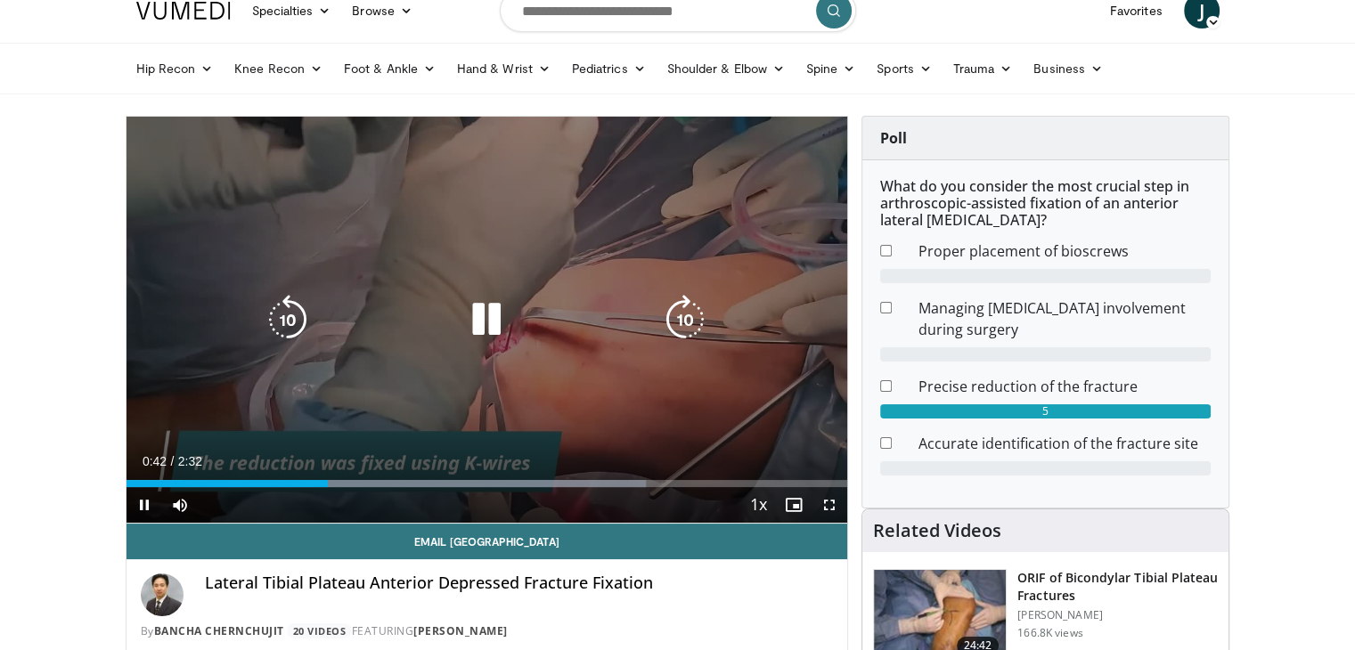
click at [268, 273] on div "10 seconds Tap to unmute" at bounding box center [486, 320] width 721 height 406
click at [475, 321] on icon "Video Player" at bounding box center [486, 320] width 50 height 50
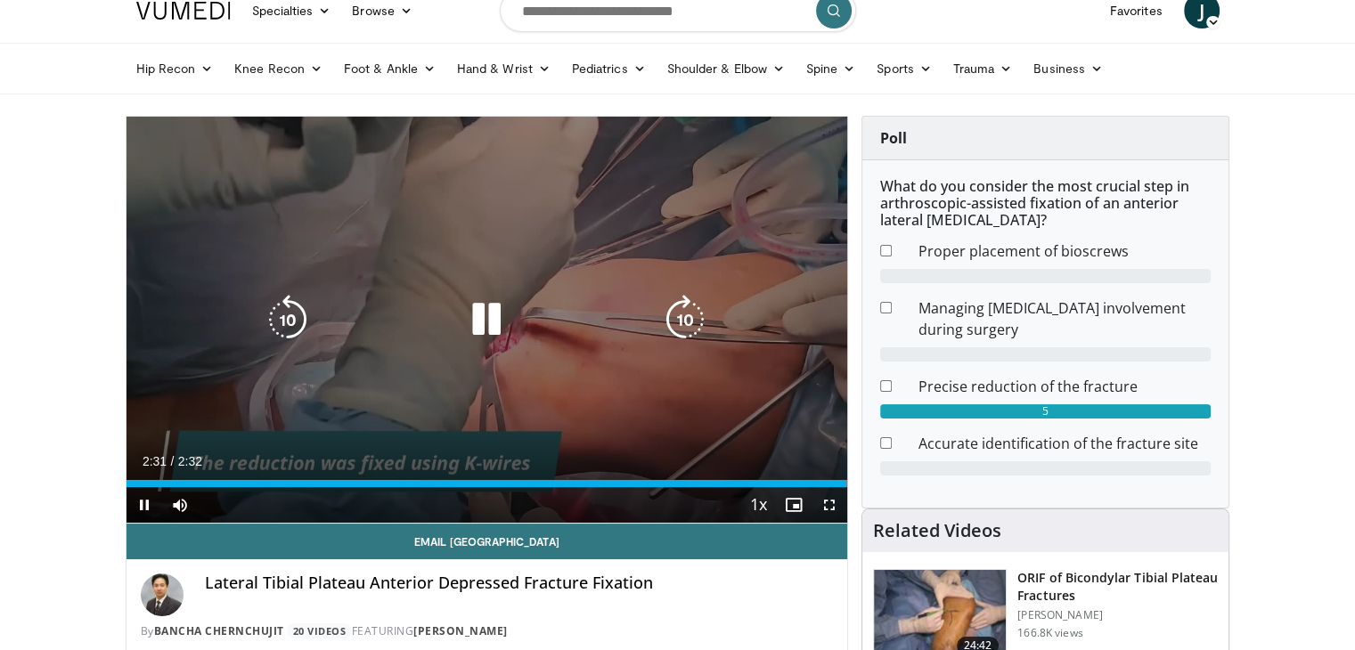
click at [481, 297] on icon "Video Player" at bounding box center [486, 320] width 50 height 50
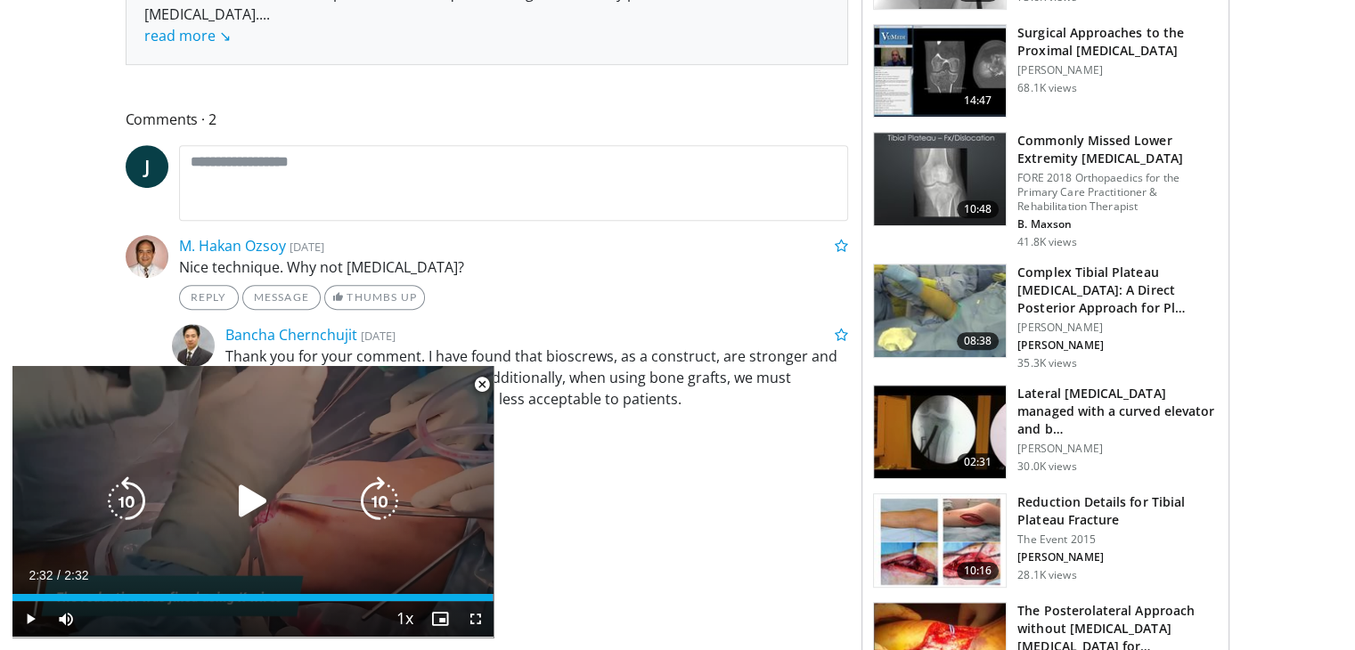
scroll to position [827, 0]
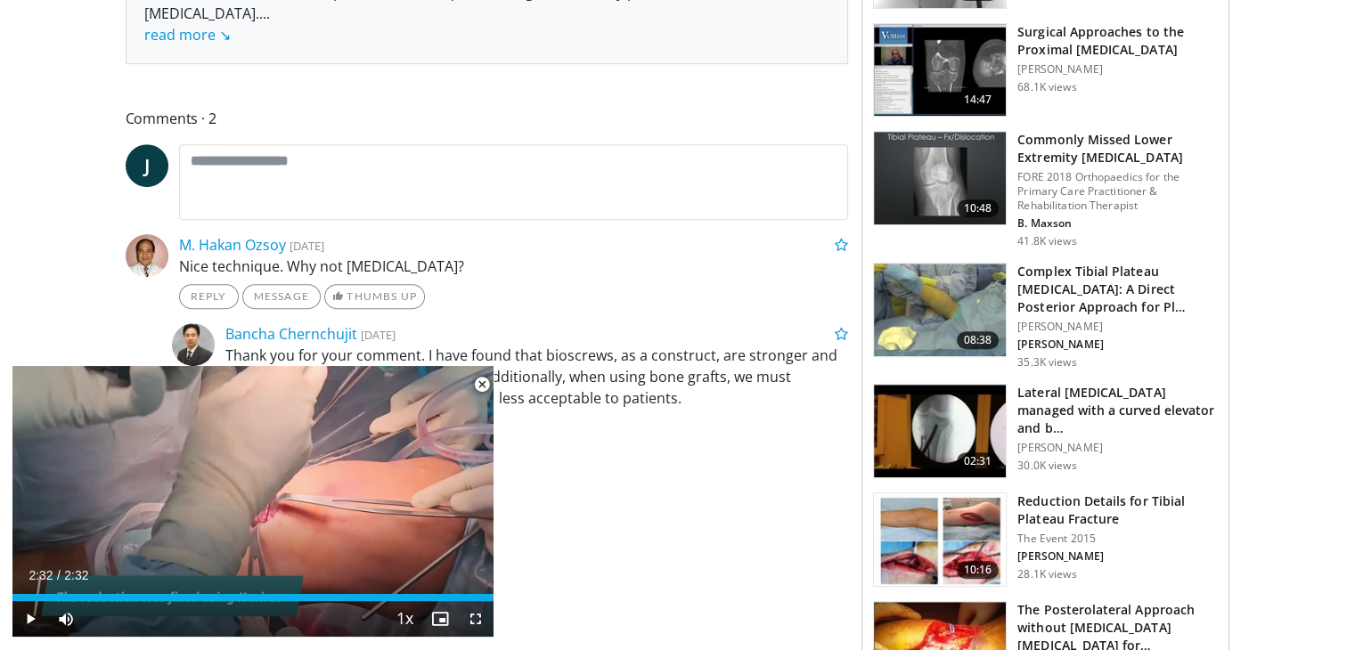
click at [484, 382] on span "Video Player" at bounding box center [482, 385] width 36 height 36
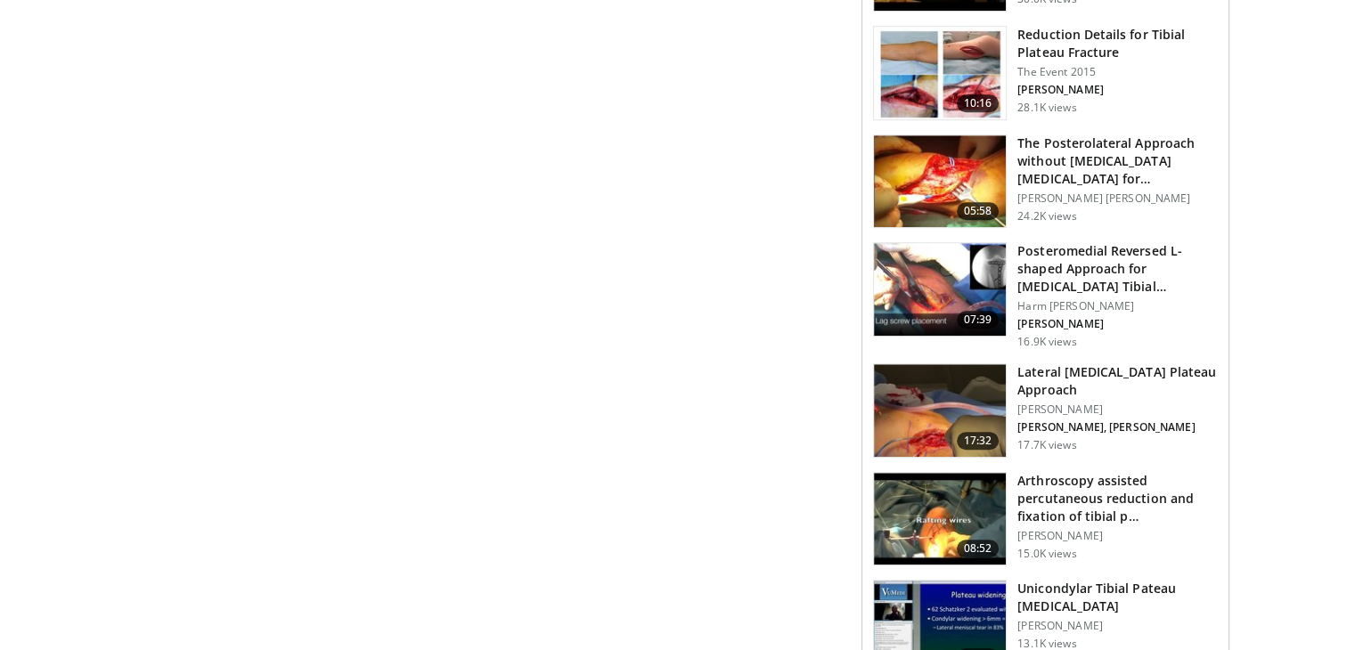
scroll to position [1294, 0]
click at [1129, 362] on h3 "Lateral [MEDICAL_DATA] Plateau Approach" at bounding box center [1117, 380] width 200 height 36
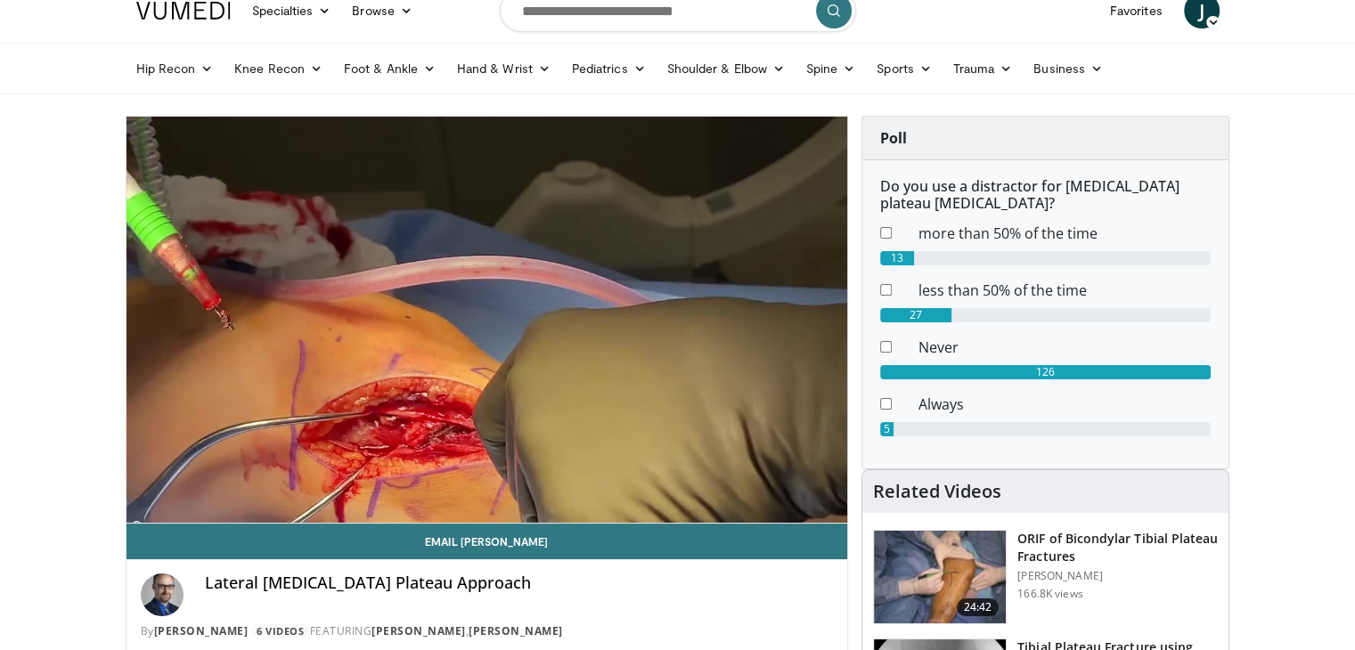
scroll to position [45, 0]
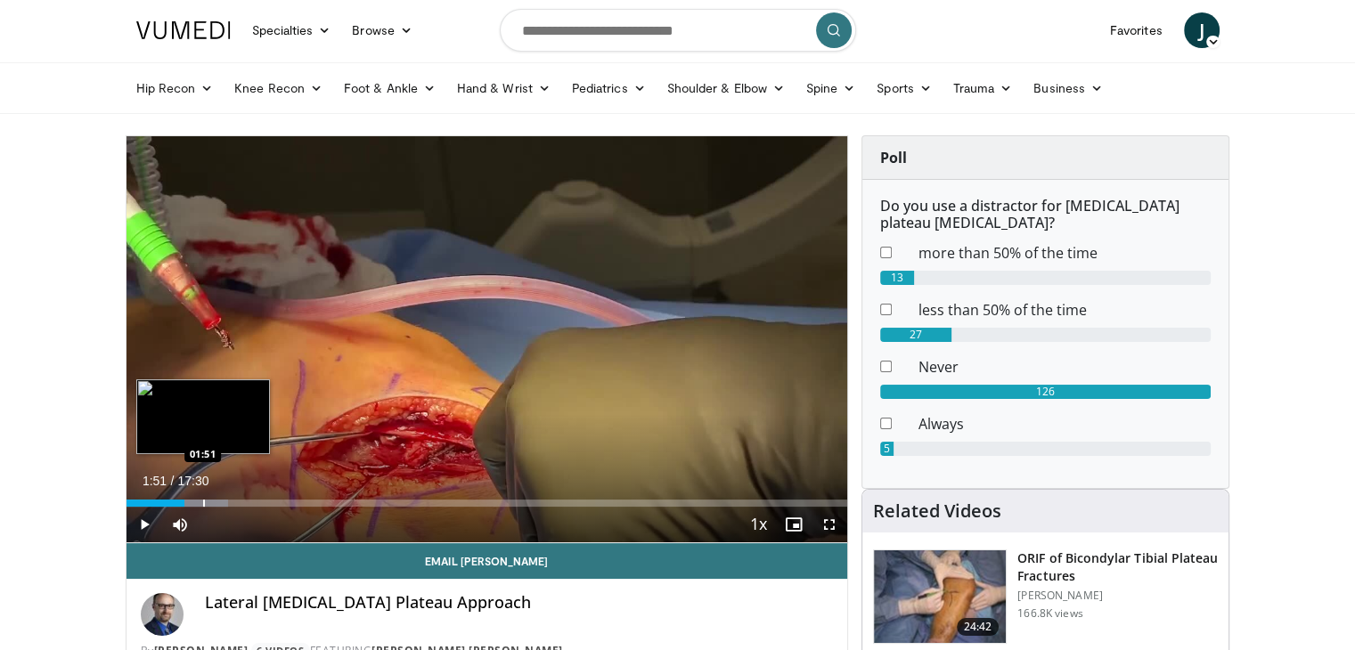
click at [203, 500] on div "Progress Bar" at bounding box center [204, 503] width 2 height 7
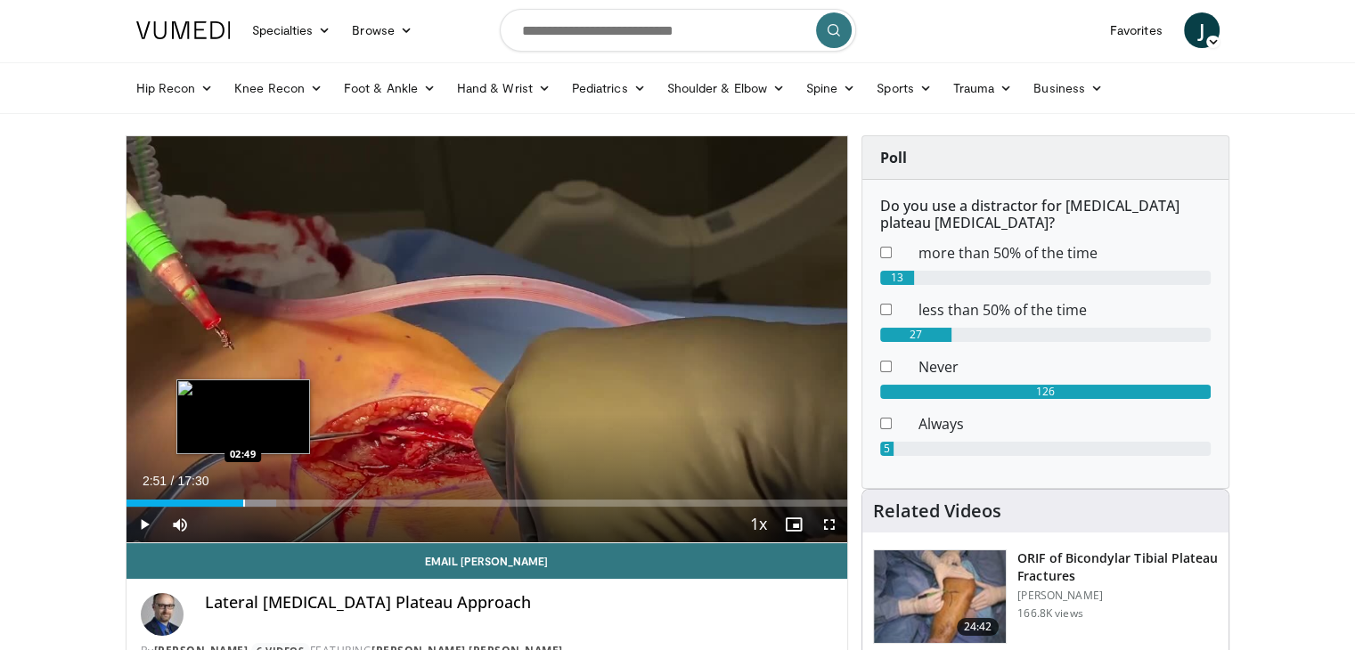
click at [243, 503] on div "Progress Bar" at bounding box center [244, 503] width 2 height 7
click at [237, 503] on div "Progress Bar" at bounding box center [238, 503] width 2 height 7
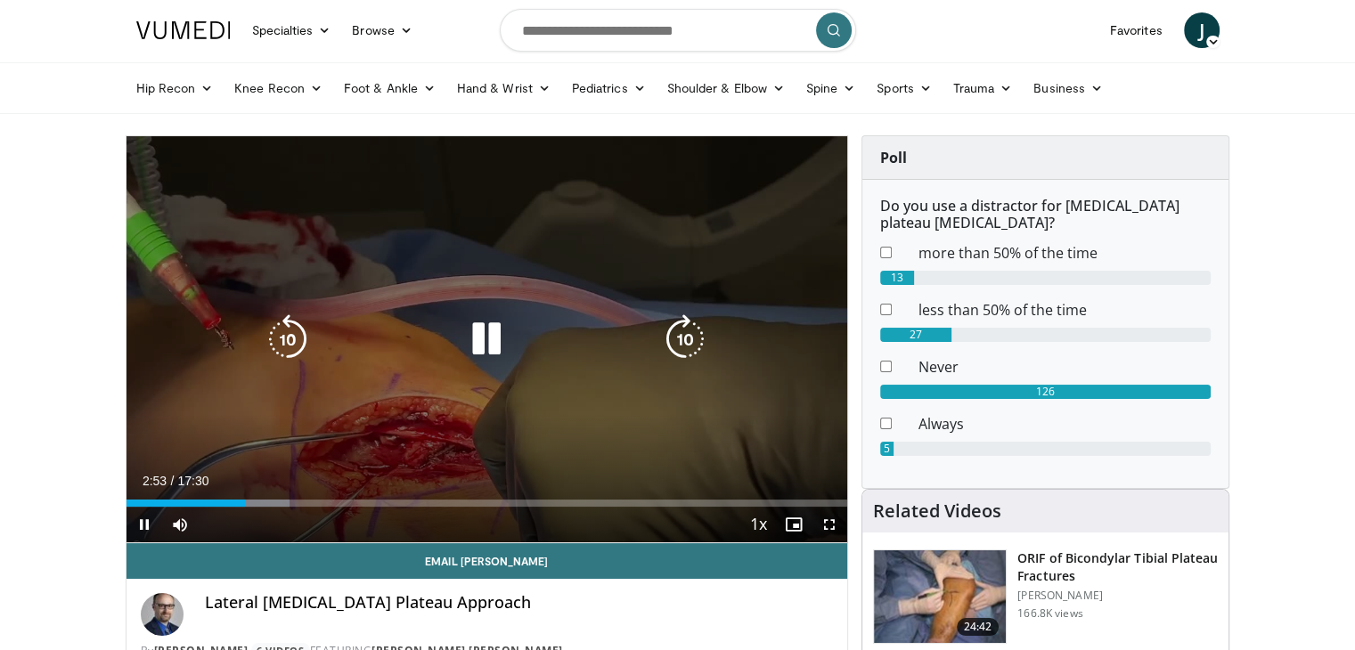
click at [476, 339] on icon "Video Player" at bounding box center [486, 339] width 50 height 50
click at [483, 348] on icon "Video Player" at bounding box center [486, 339] width 50 height 50
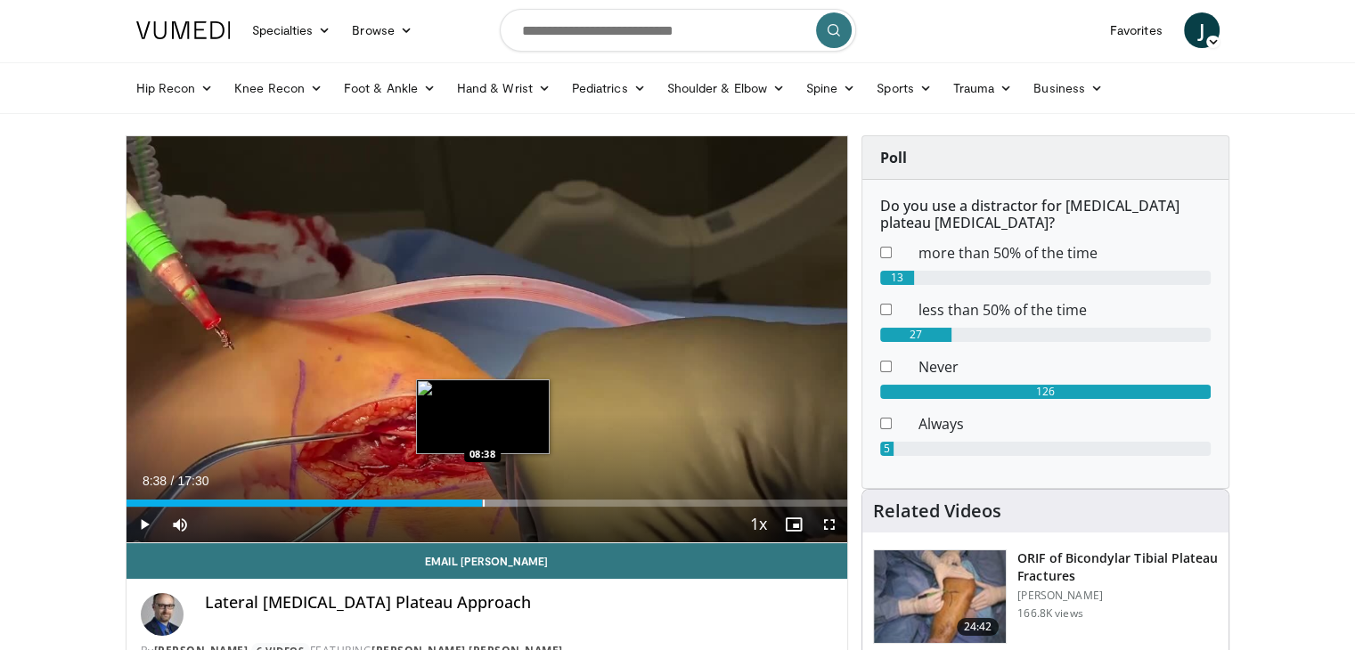
click at [482, 495] on div "Loaded : 54.29% 08:38 08:38" at bounding box center [486, 498] width 721 height 17
click at [498, 500] on div "Progress Bar" at bounding box center [499, 503] width 2 height 7
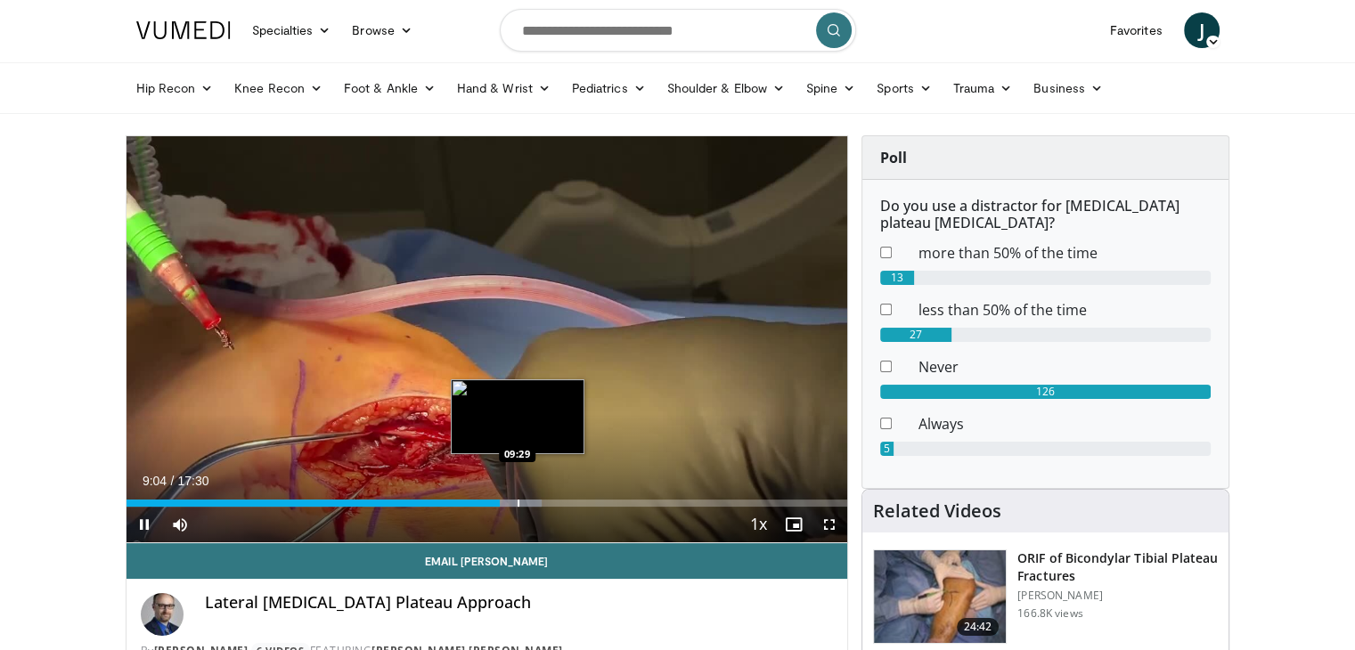
click at [517, 502] on div "Progress Bar" at bounding box center [518, 503] width 2 height 7
click at [538, 502] on div "Progress Bar" at bounding box center [539, 503] width 2 height 7
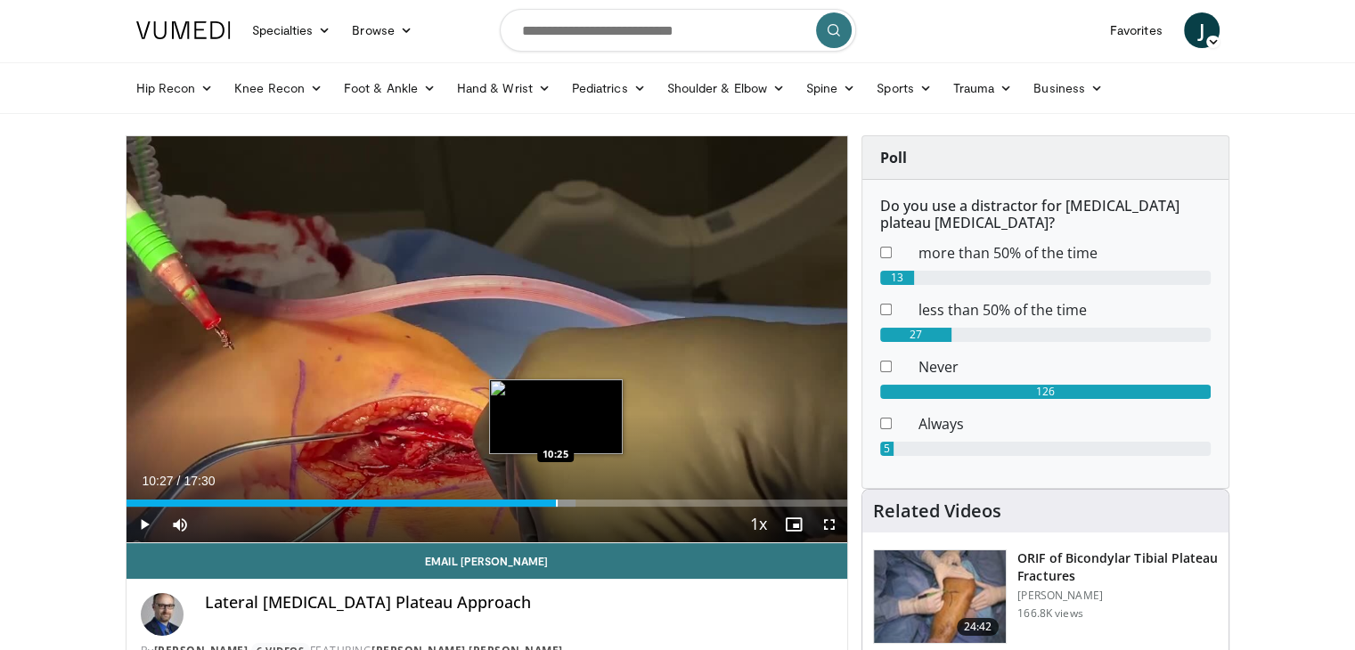
click at [556, 502] on div "Progress Bar" at bounding box center [557, 503] width 2 height 7
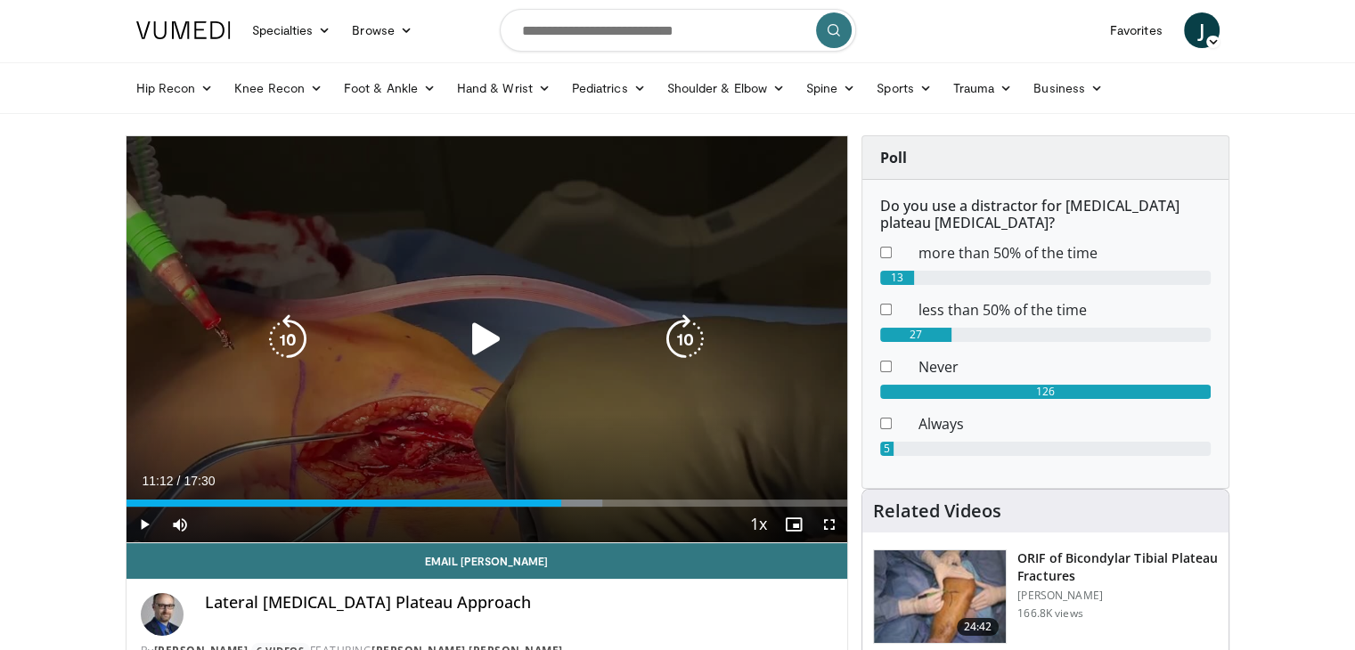
click at [587, 502] on div "Progress Bar" at bounding box center [570, 503] width 63 height 7
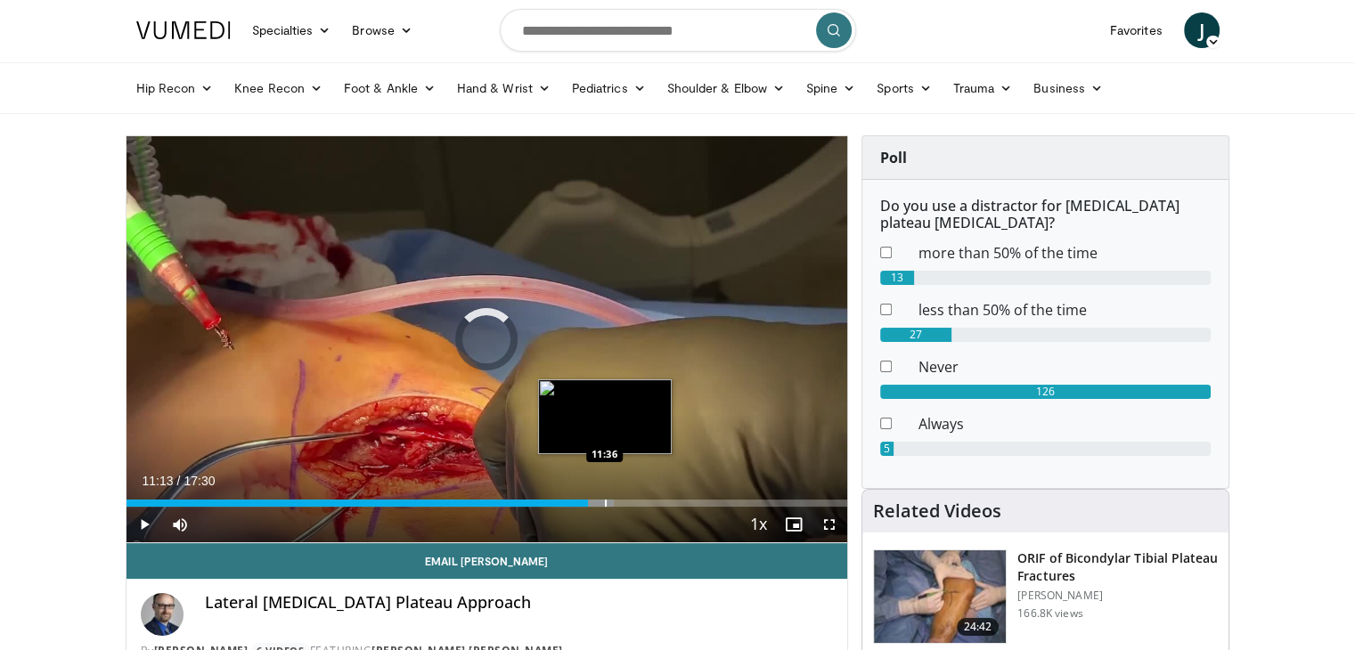
click at [605, 502] on div "Progress Bar" at bounding box center [606, 503] width 2 height 7
click at [622, 502] on div "Progress Bar" at bounding box center [623, 503] width 2 height 7
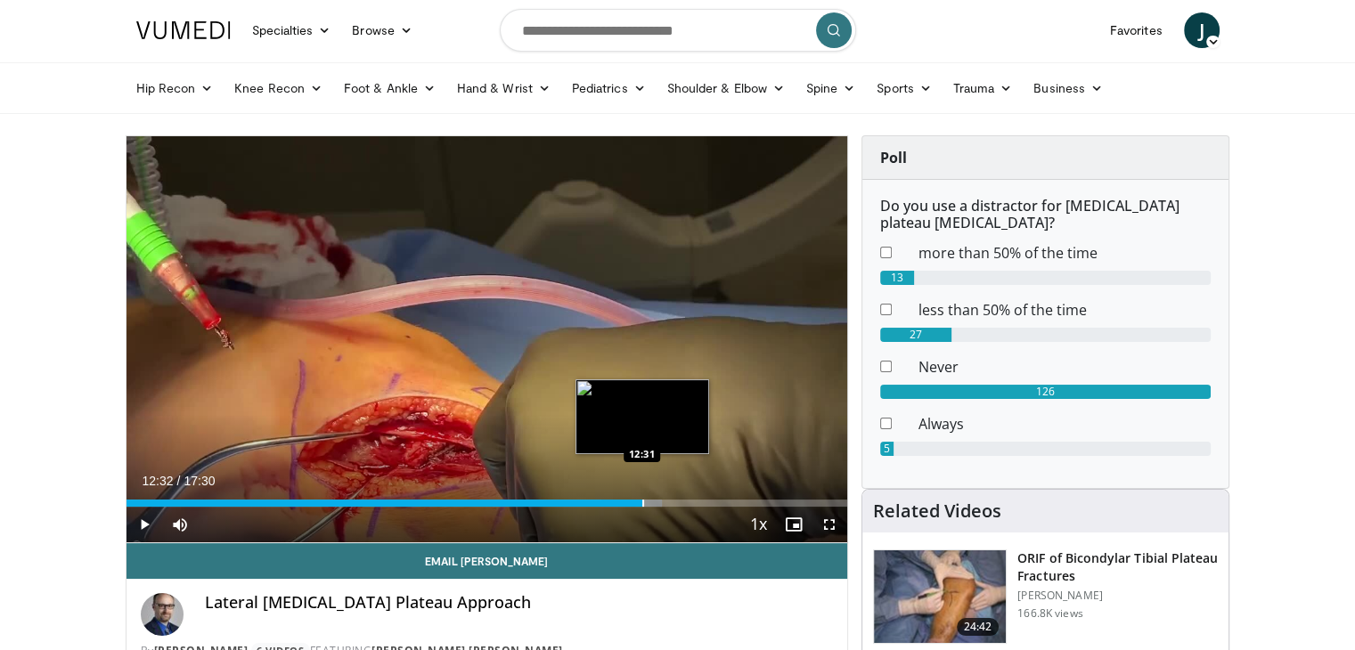
click at [642, 501] on div "Progress Bar" at bounding box center [643, 503] width 2 height 7
click at [663, 500] on div "Progress Bar" at bounding box center [664, 503] width 2 height 7
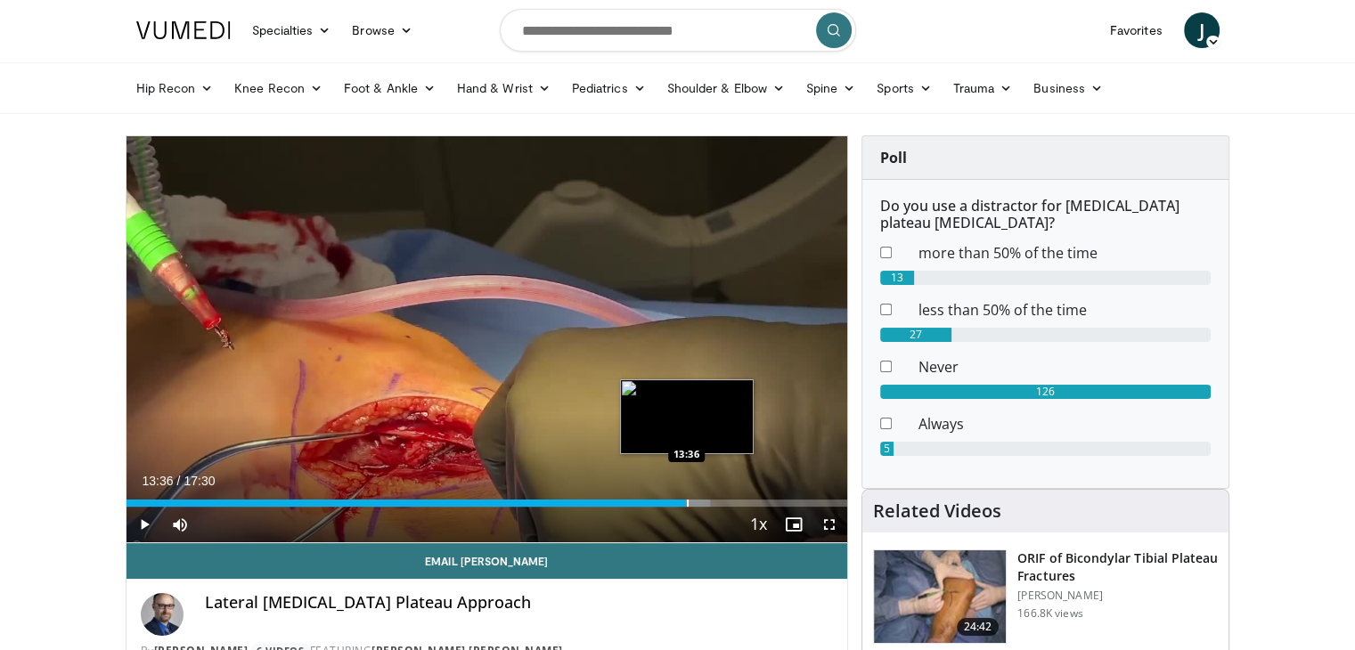
click at [686, 497] on div "Loaded : 80.96% 13:36 13:36" at bounding box center [486, 498] width 721 height 17
click at [701, 497] on div "Loaded : 82.87% 13:58 13:56" at bounding box center [486, 498] width 721 height 17
click at [716, 500] on div "Progress Bar" at bounding box center [717, 503] width 2 height 7
click at [708, 503] on div "Progress Bar" at bounding box center [709, 503] width 2 height 7
click at [695, 503] on div "13:49" at bounding box center [410, 503] width 569 height 7
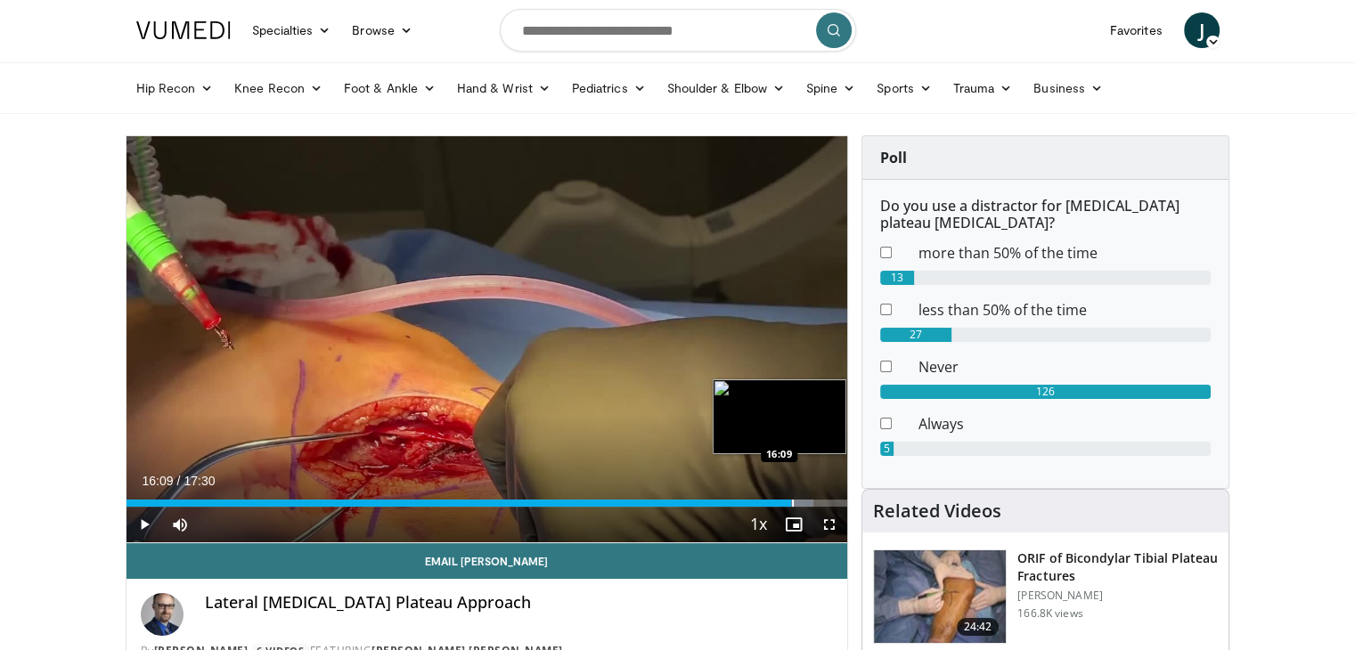
click at [791, 500] on div "Loaded : 95.25% 16:09 16:09" at bounding box center [486, 503] width 721 height 7
click at [820, 501] on div "Progress Bar" at bounding box center [821, 503] width 2 height 7
click at [831, 501] on div "Progress Bar" at bounding box center [832, 503] width 2 height 7
click at [841, 502] on div "Progress Bar" at bounding box center [842, 503] width 2 height 7
